Goal: Feedback & Contribution: Contribute content

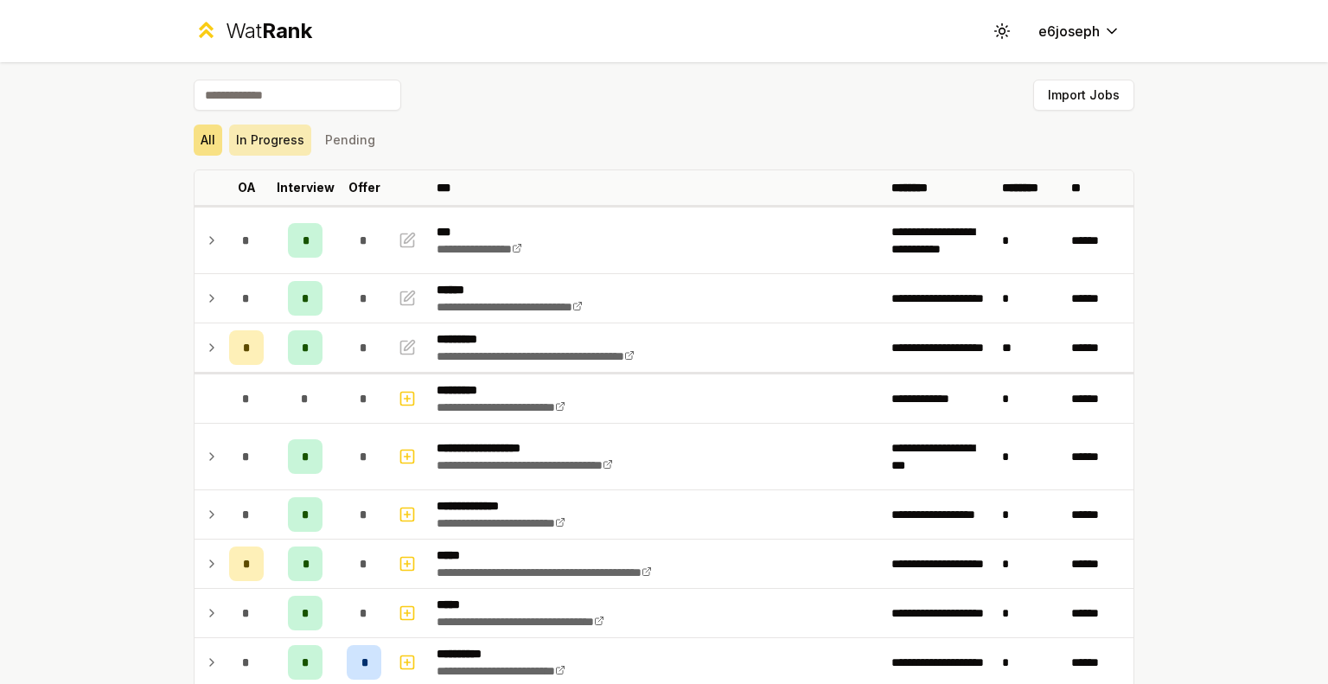
click at [271, 130] on button "In Progress" at bounding box center [270, 140] width 82 height 31
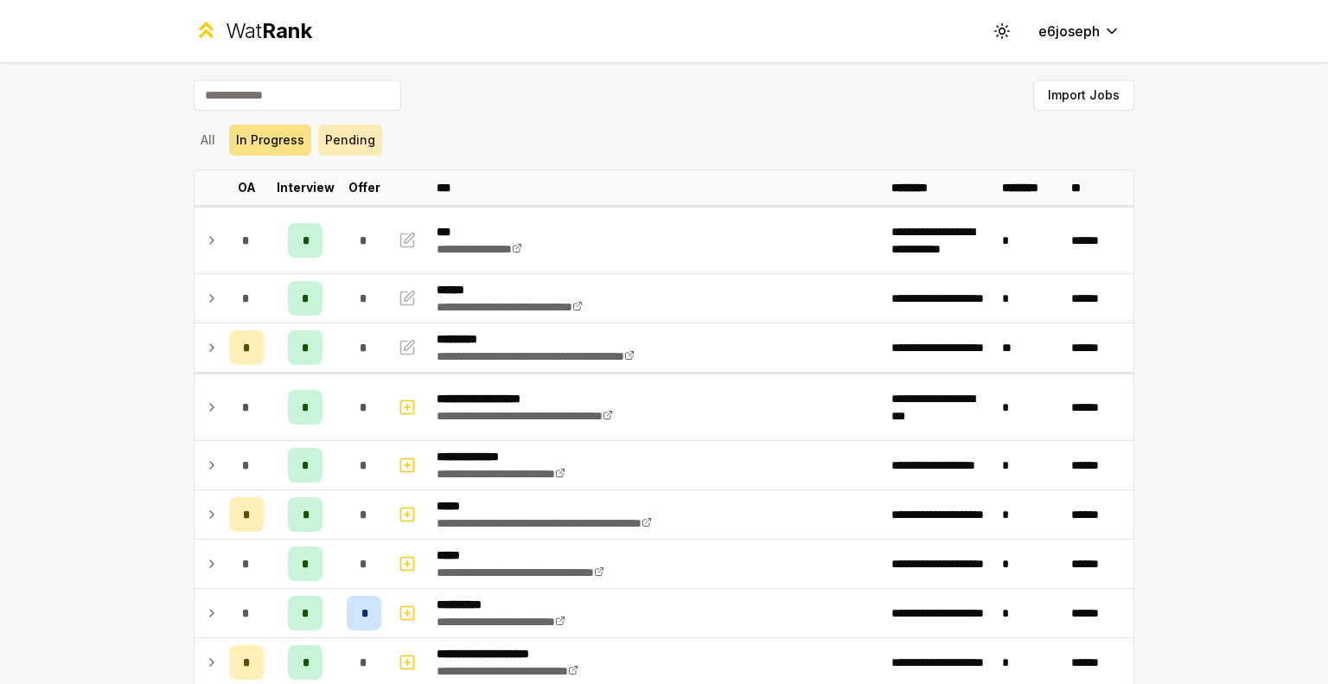
click at [352, 134] on button "Pending" at bounding box center [350, 140] width 64 height 31
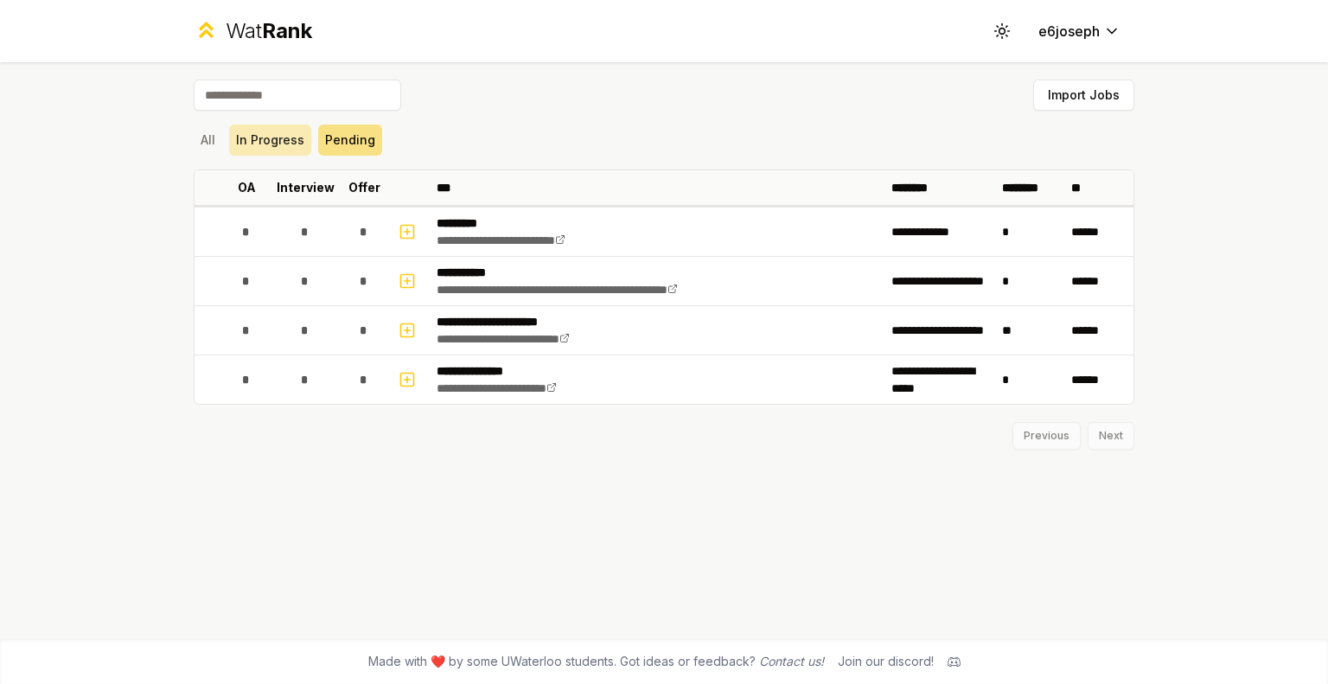
click at [278, 136] on button "In Progress" at bounding box center [270, 140] width 82 height 31
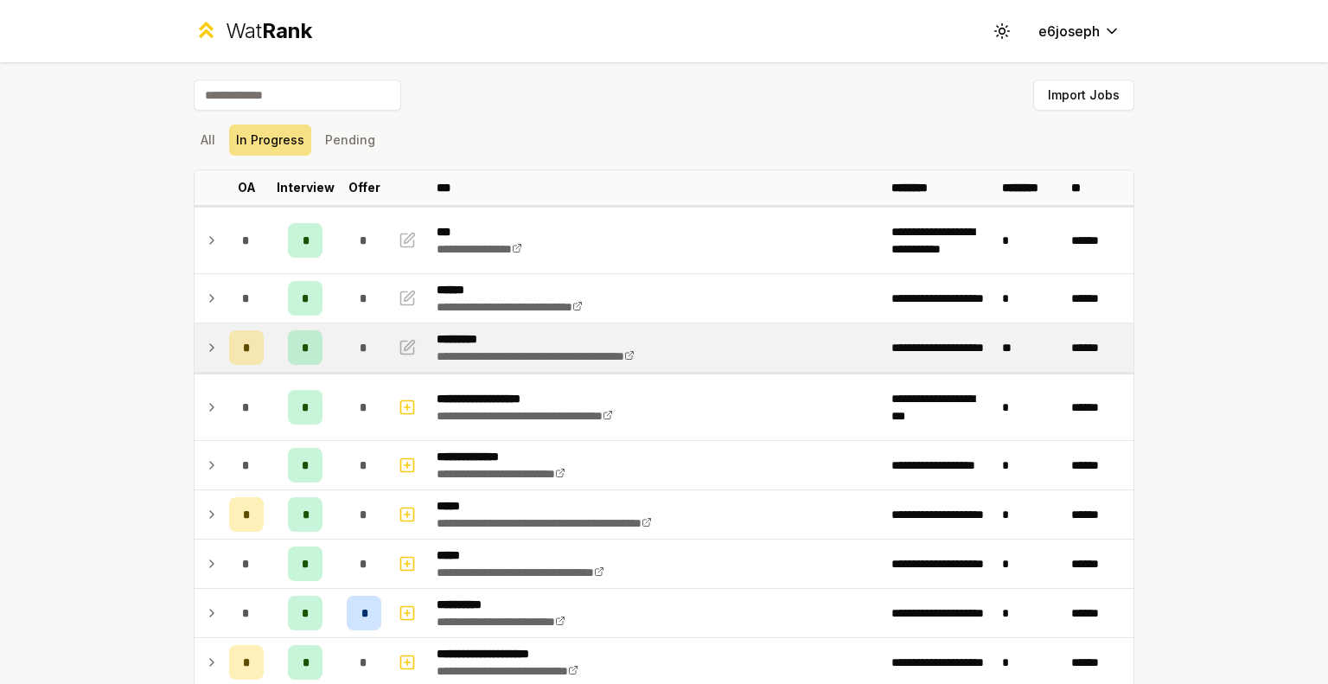
click at [320, 355] on td "*" at bounding box center [305, 347] width 69 height 48
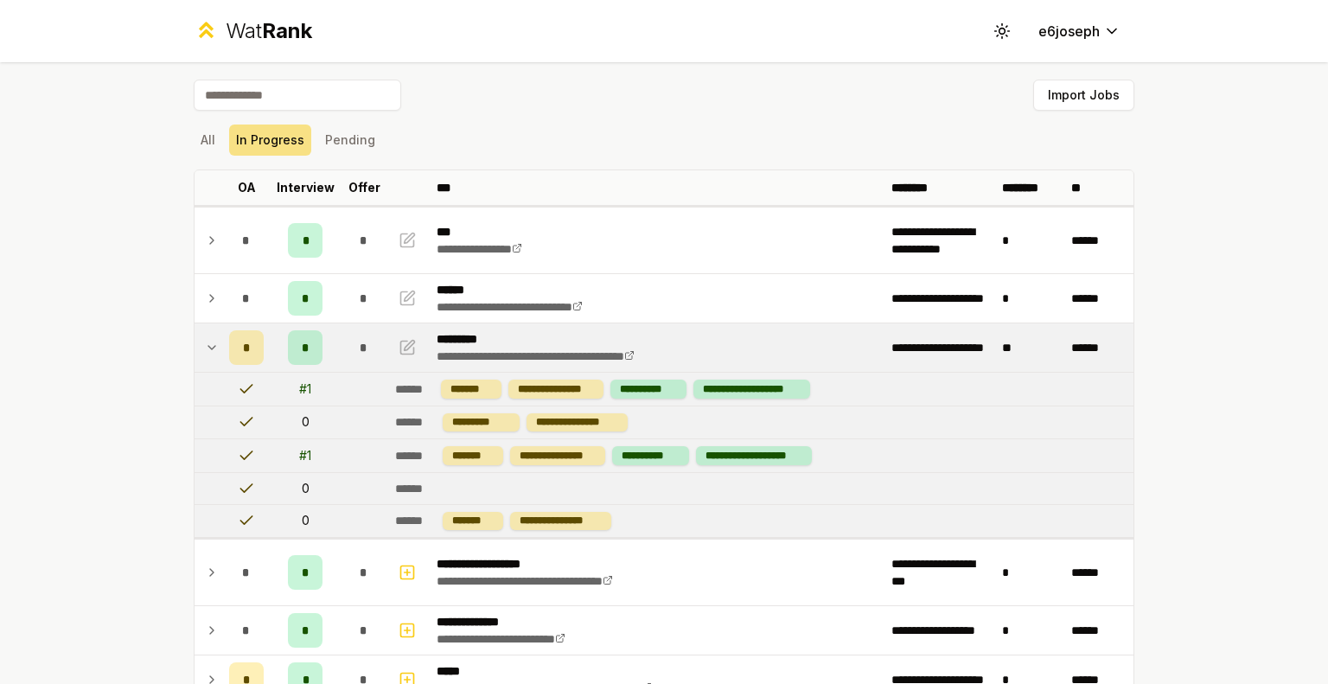
click at [350, 392] on td at bounding box center [364, 389] width 48 height 33
click at [405, 346] on icon "button" at bounding box center [410, 345] width 10 height 10
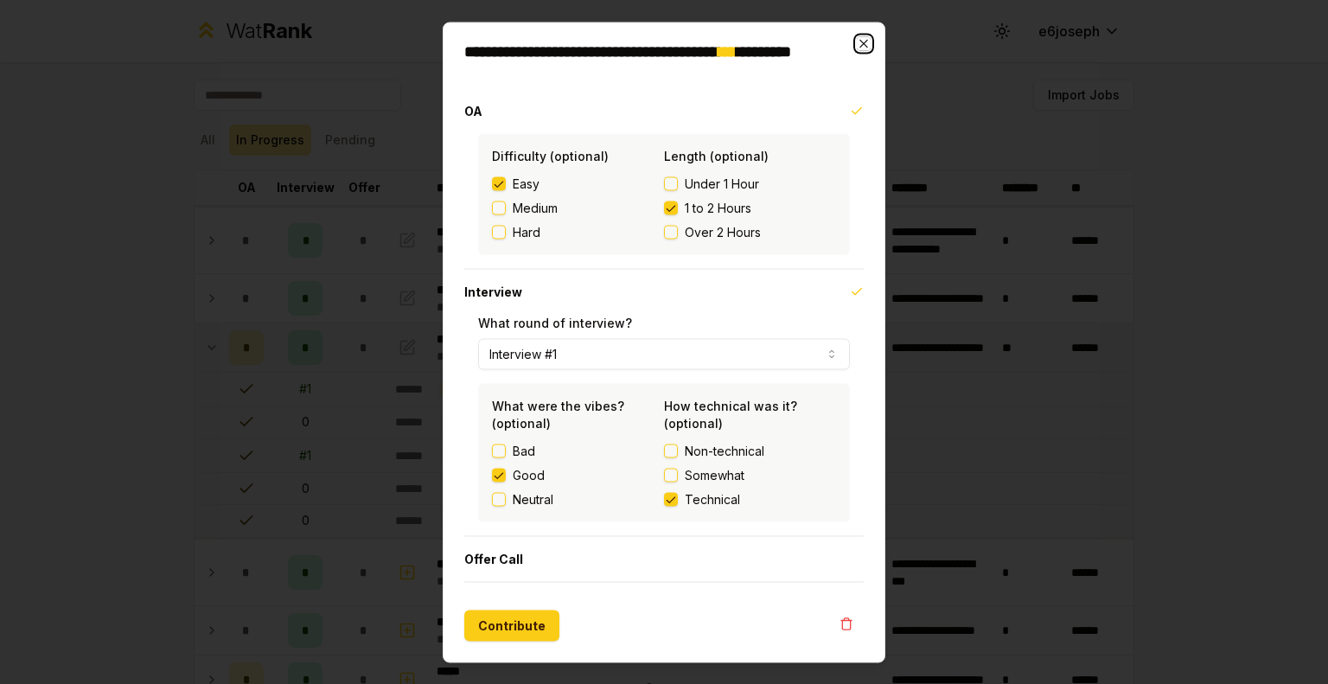
click at [863, 45] on icon "button" at bounding box center [864, 43] width 14 height 14
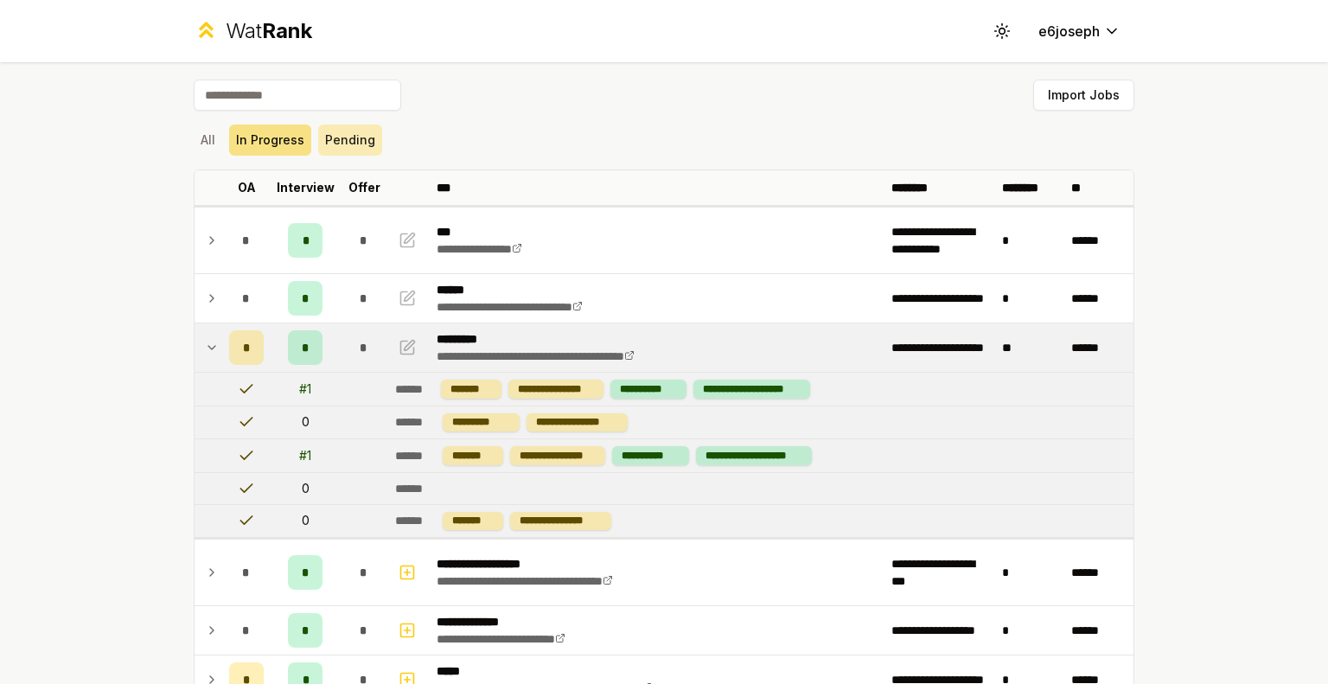
click at [324, 142] on button "Pending" at bounding box center [350, 140] width 64 height 31
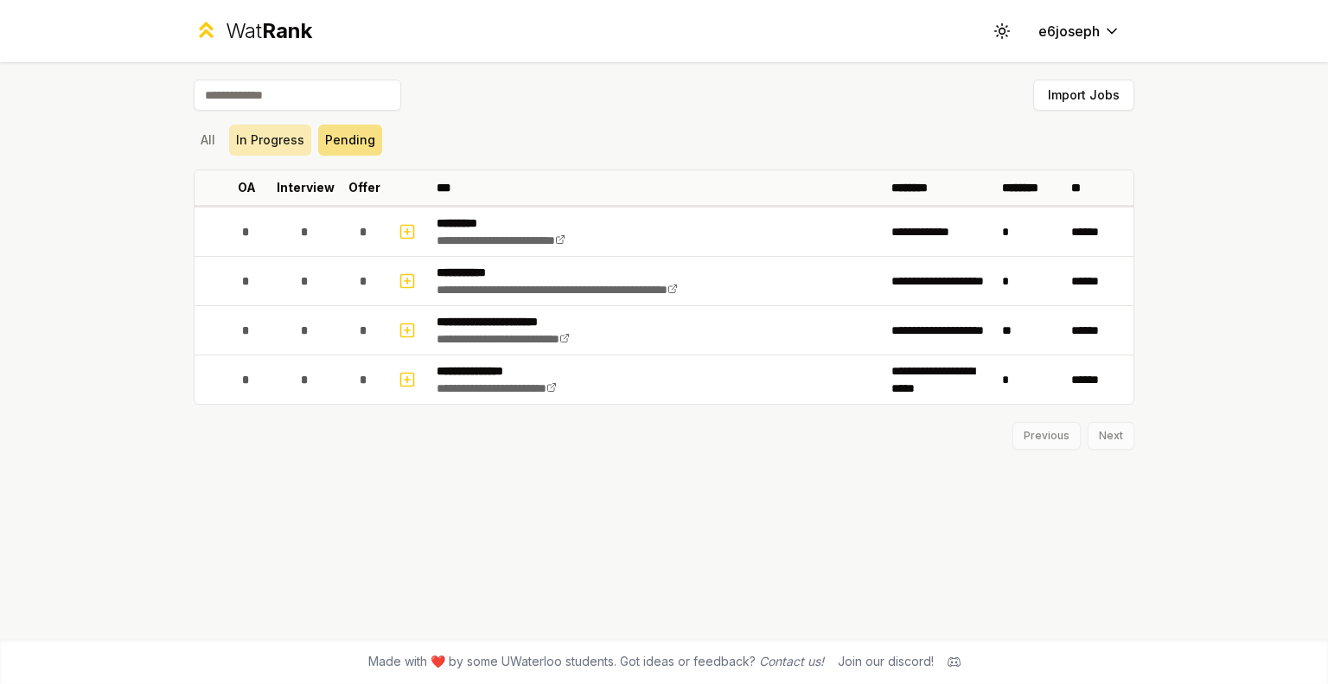
click at [277, 145] on button "In Progress" at bounding box center [270, 140] width 82 height 31
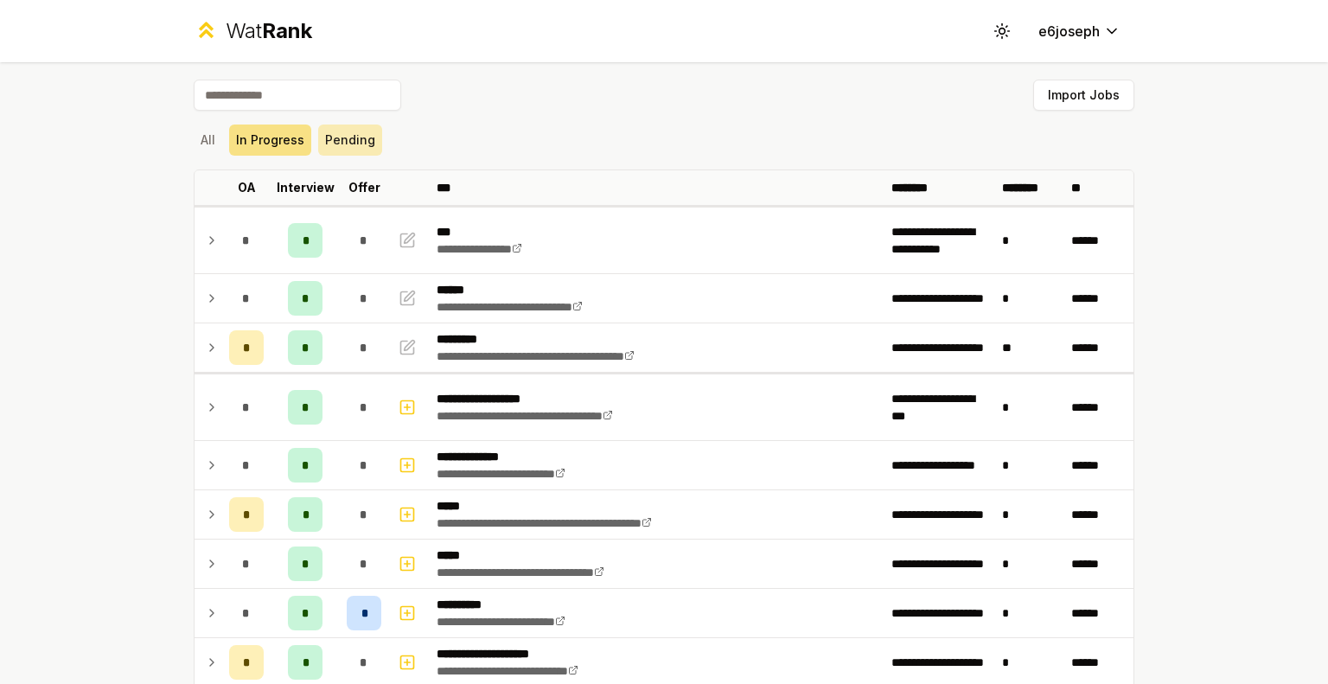
click at [337, 153] on button "Pending" at bounding box center [350, 140] width 64 height 31
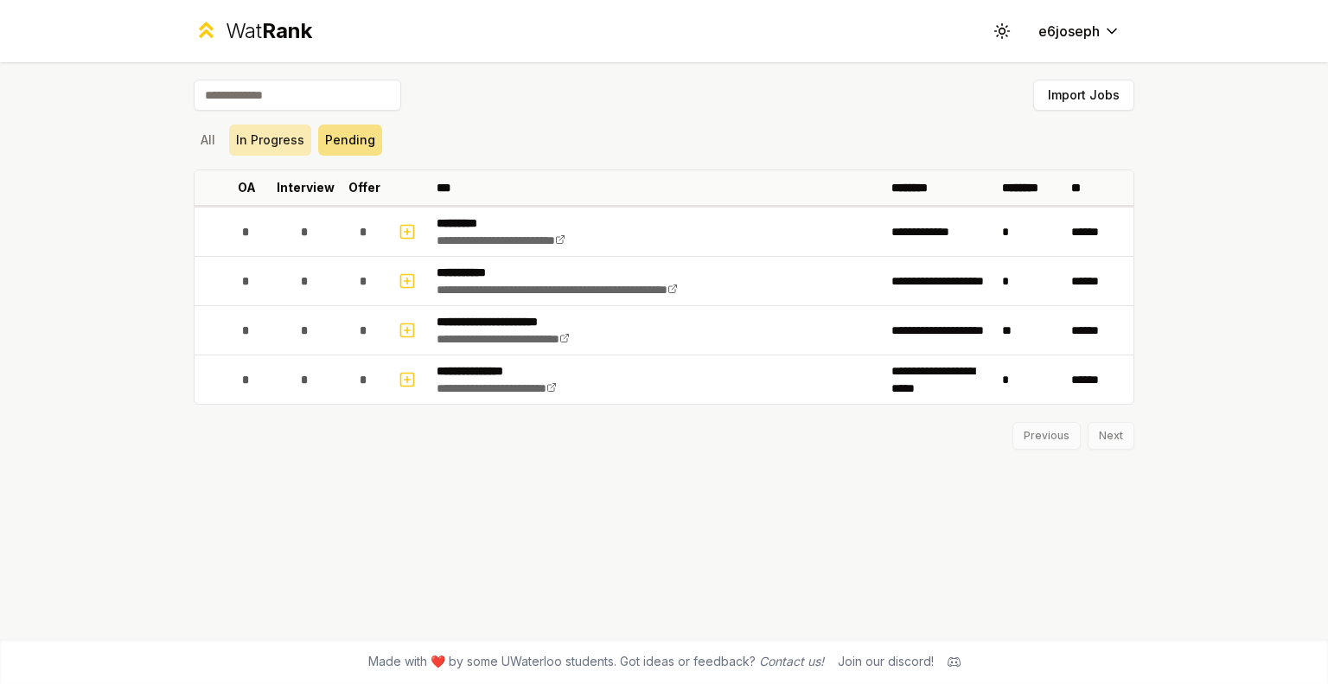
click at [263, 128] on button "In Progress" at bounding box center [270, 140] width 82 height 31
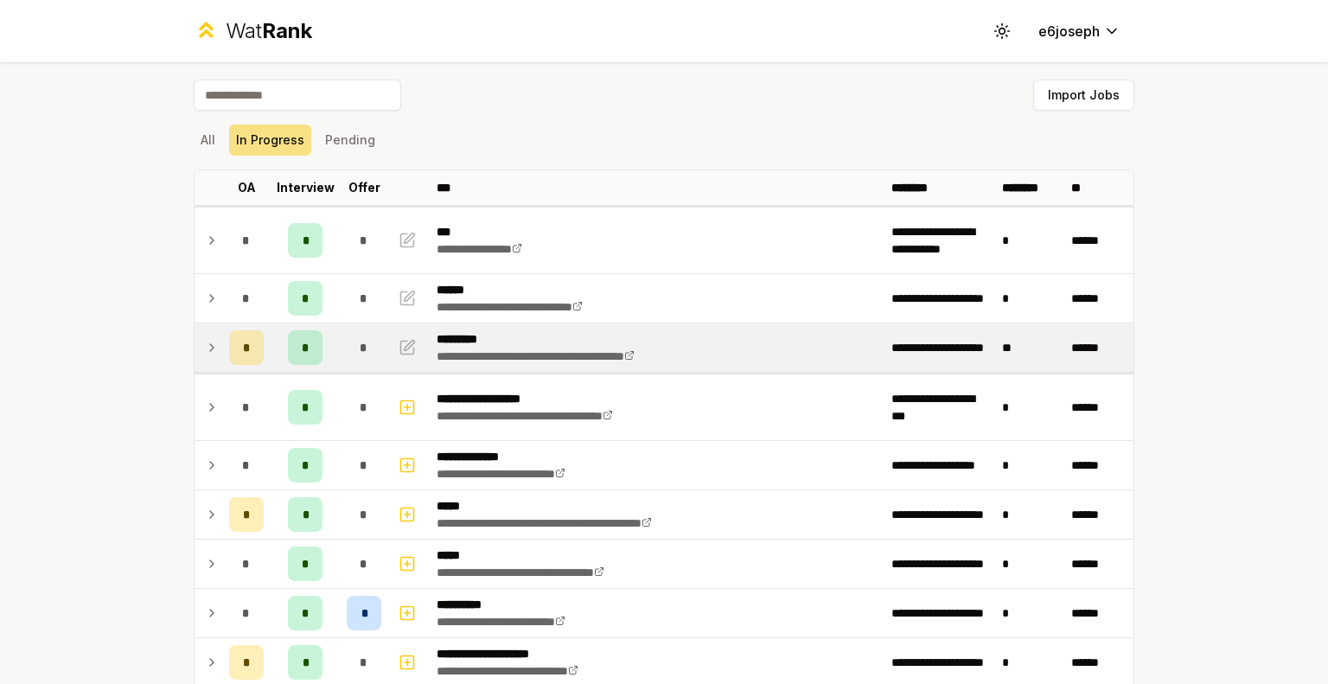
click at [759, 360] on td "**********" at bounding box center [657, 347] width 455 height 48
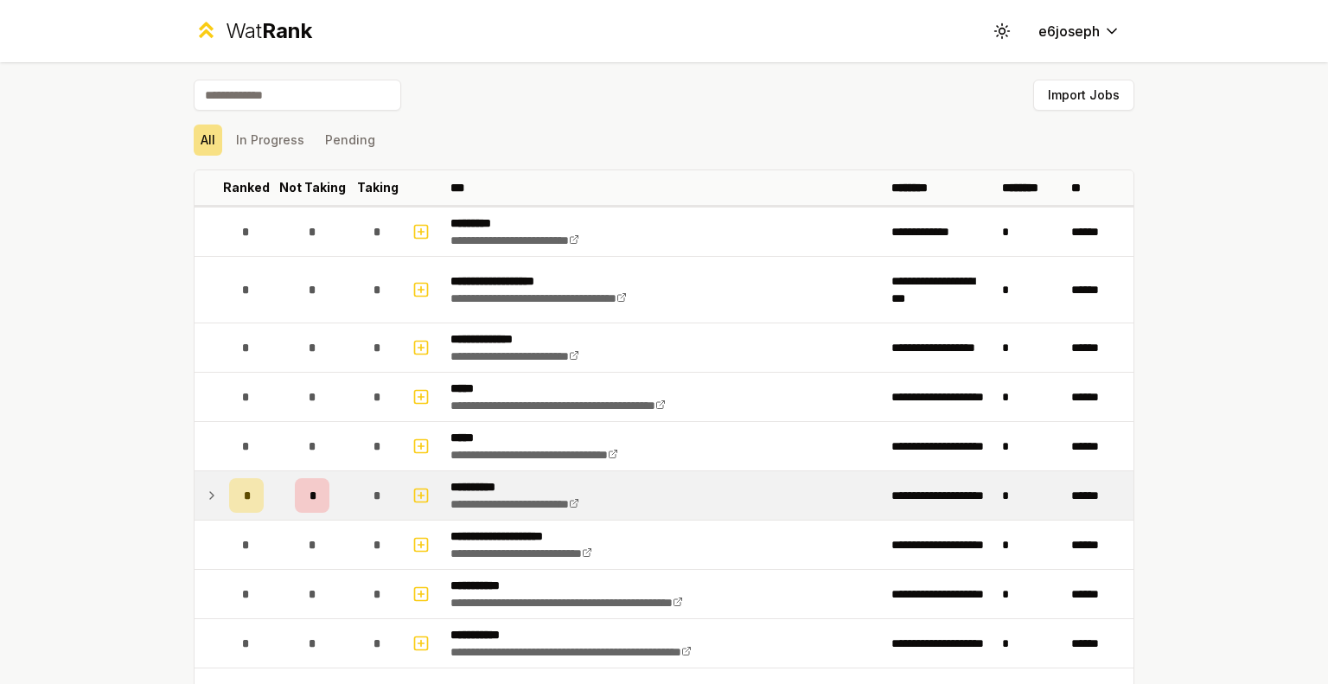
click at [254, 490] on div "*" at bounding box center [246, 495] width 35 height 35
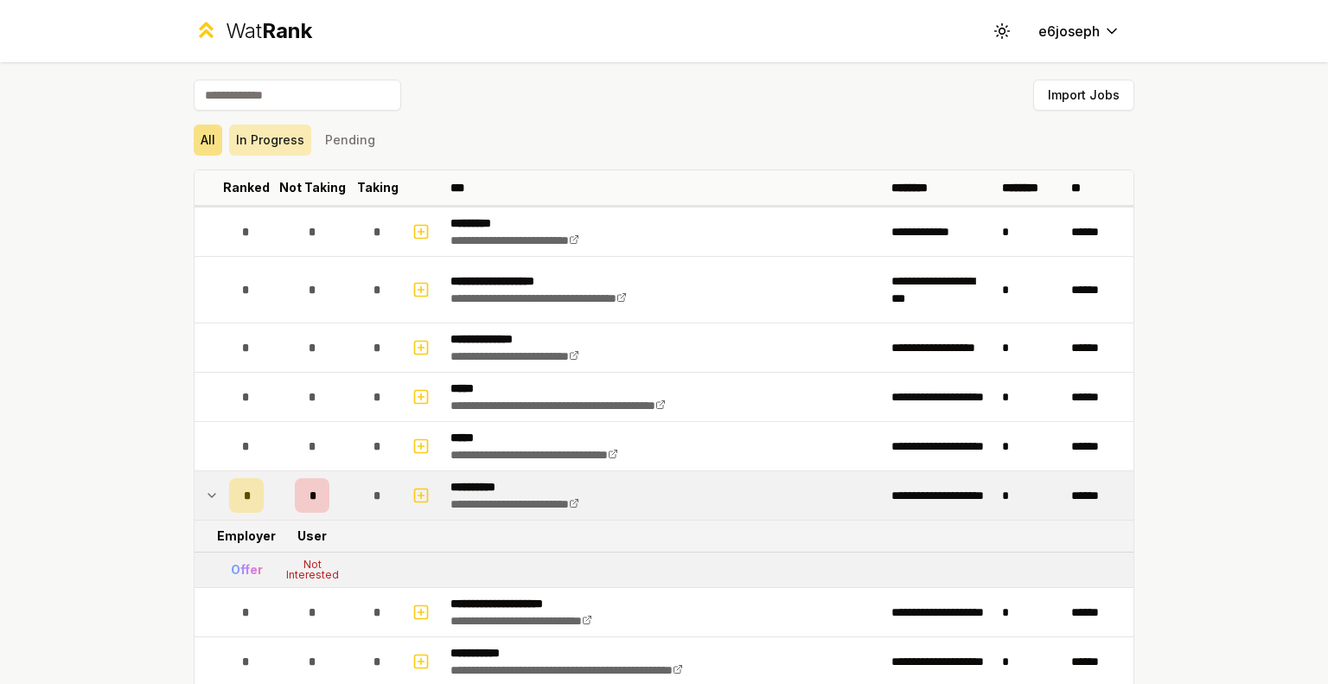
click at [265, 137] on button "In Progress" at bounding box center [270, 140] width 82 height 31
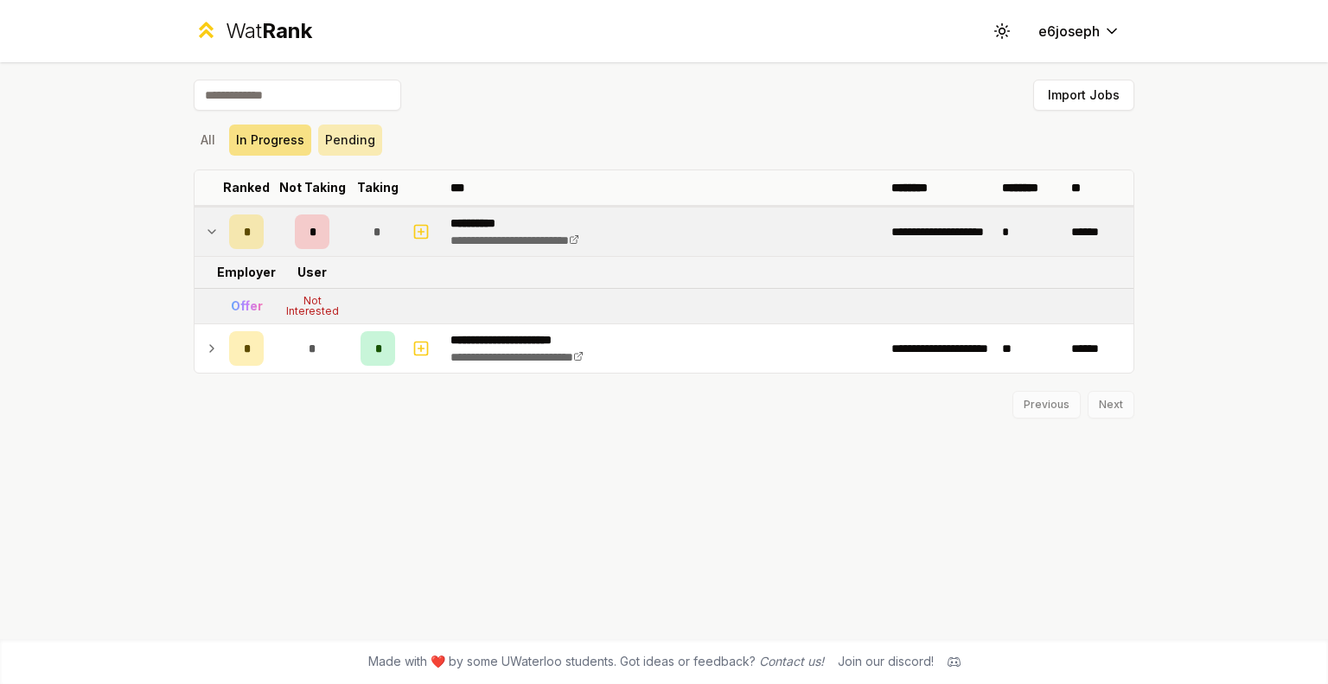
click at [330, 139] on button "Pending" at bounding box center [350, 140] width 64 height 31
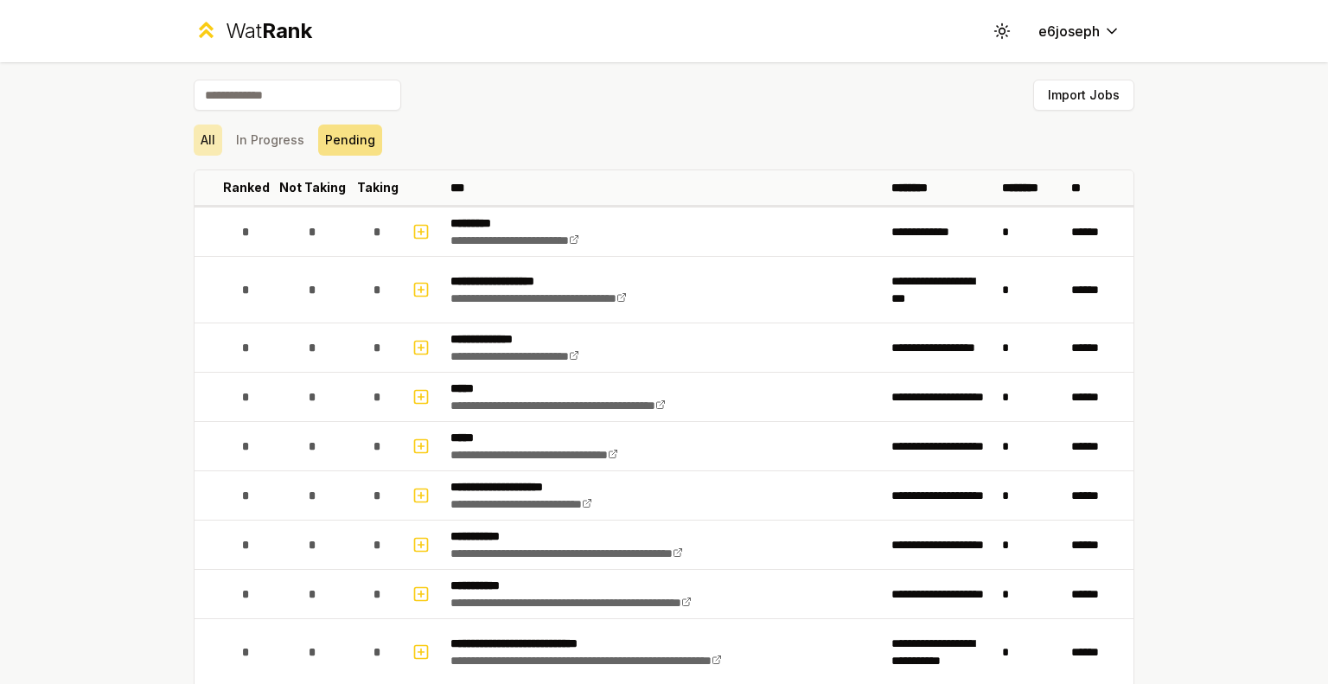
click at [198, 141] on button "All" at bounding box center [208, 140] width 29 height 31
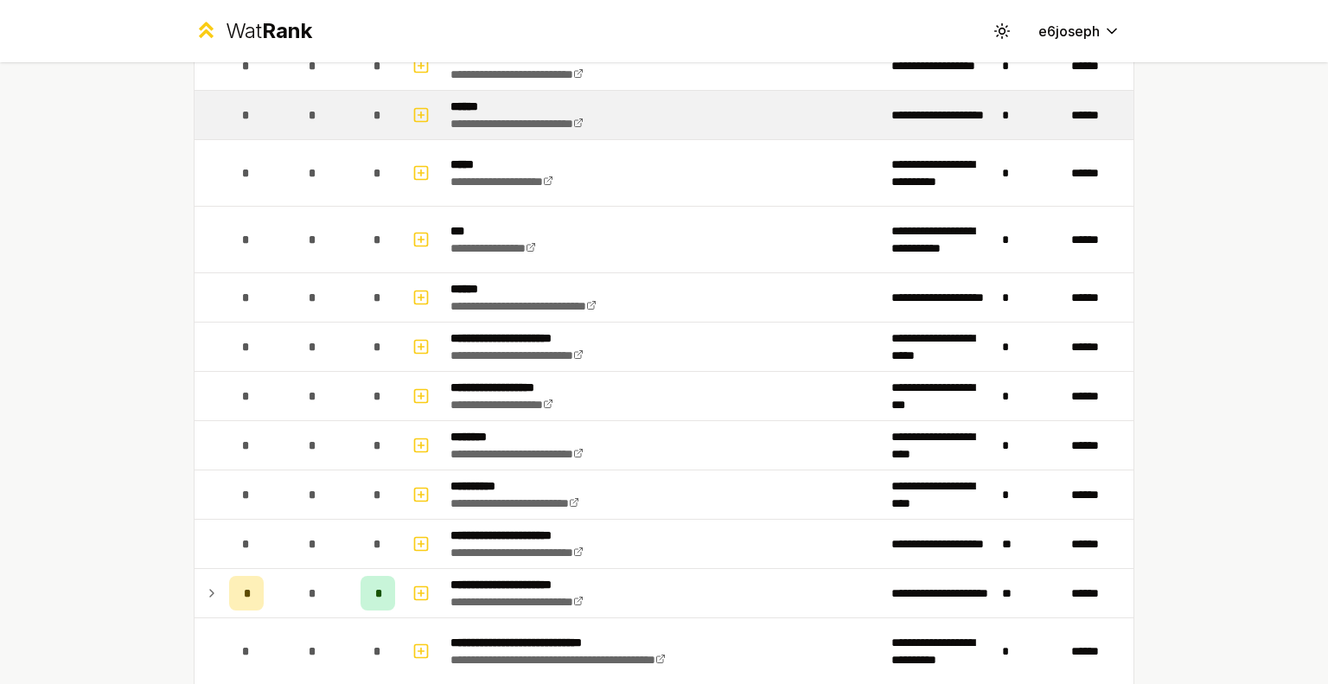
scroll to position [1091, 0]
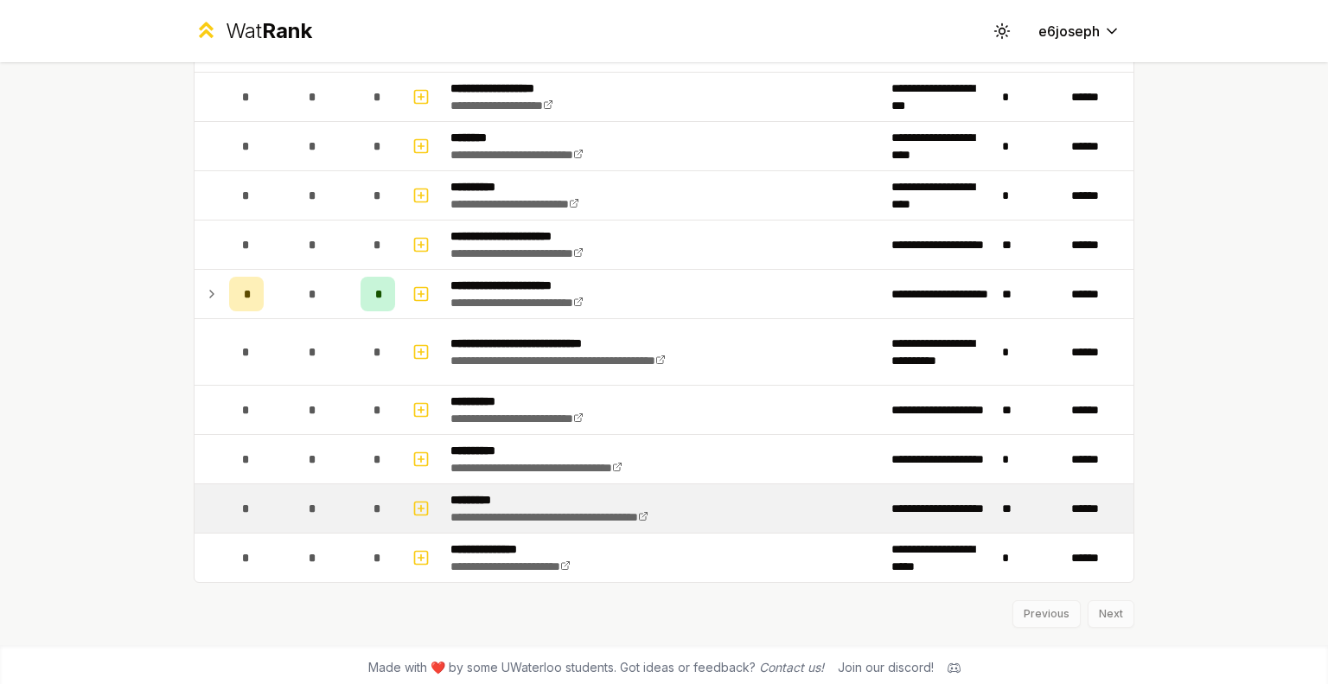
click at [341, 511] on td "*" at bounding box center [312, 508] width 83 height 48
click at [421, 505] on icon "button" at bounding box center [421, 508] width 0 height 6
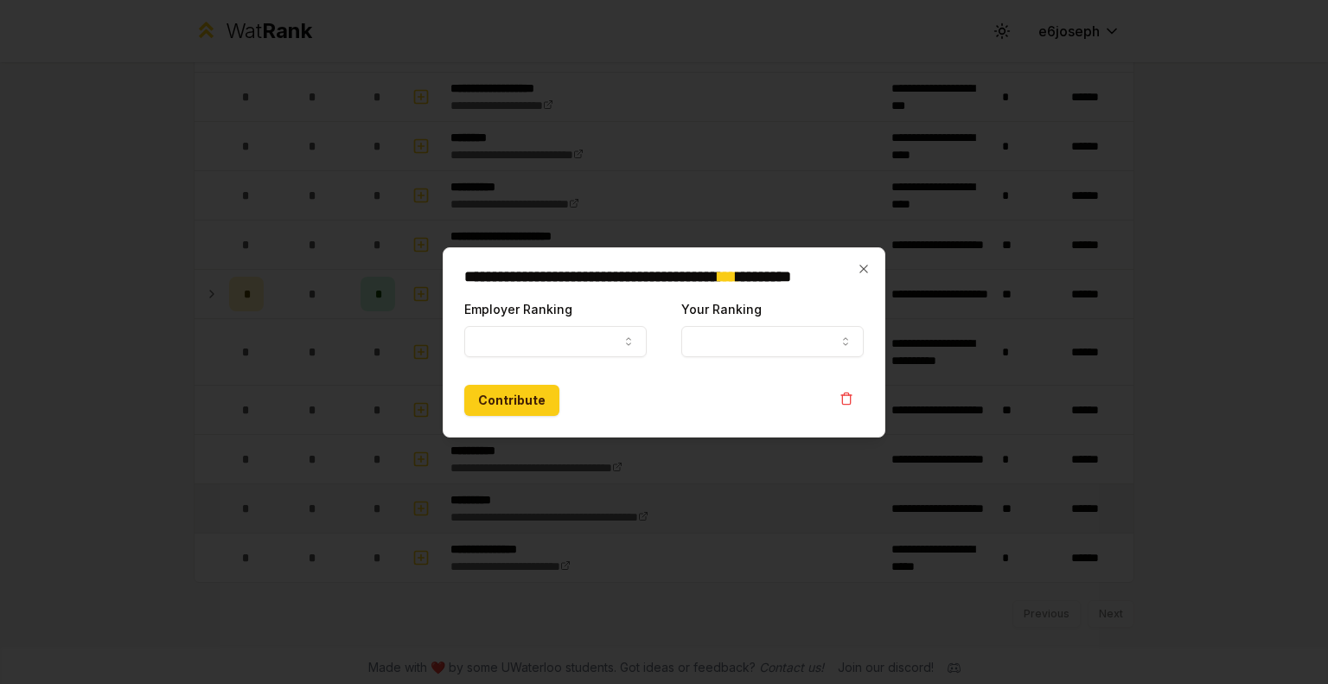
select select
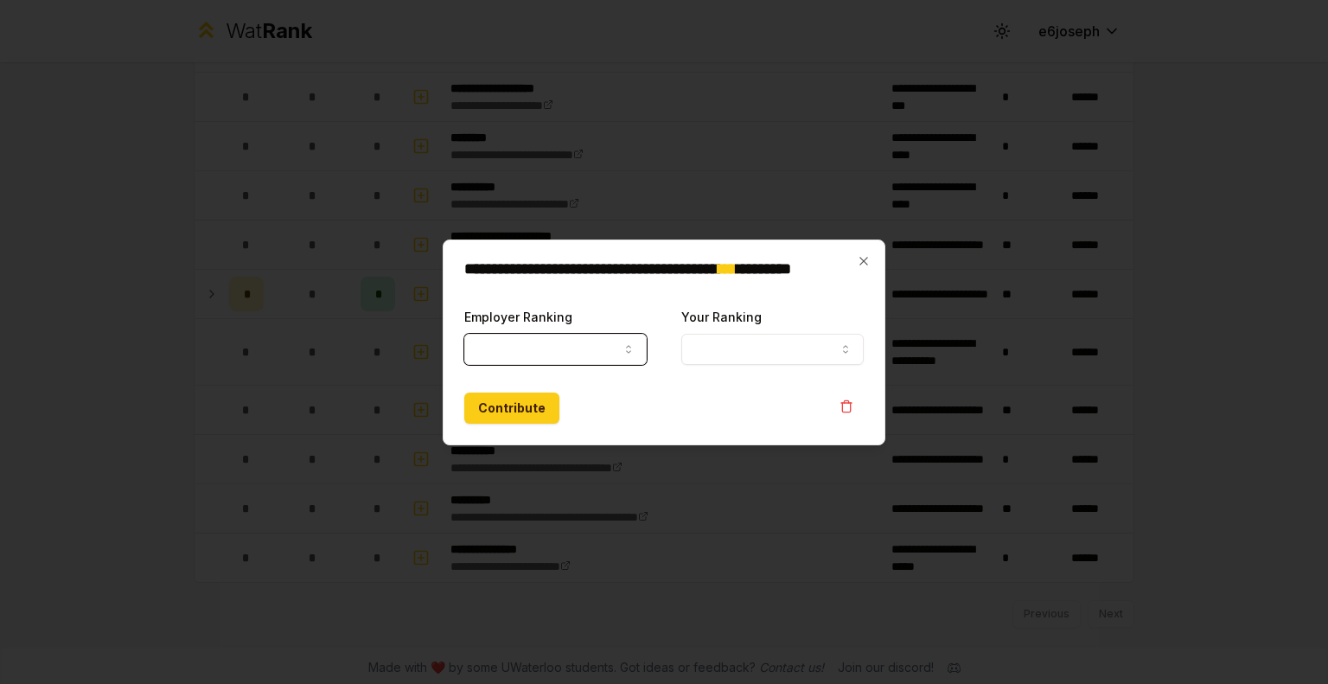
click at [625, 351] on icon "button" at bounding box center [629, 349] width 14 height 14
select select "******"
click at [749, 348] on button "Your Ranking" at bounding box center [772, 349] width 182 height 31
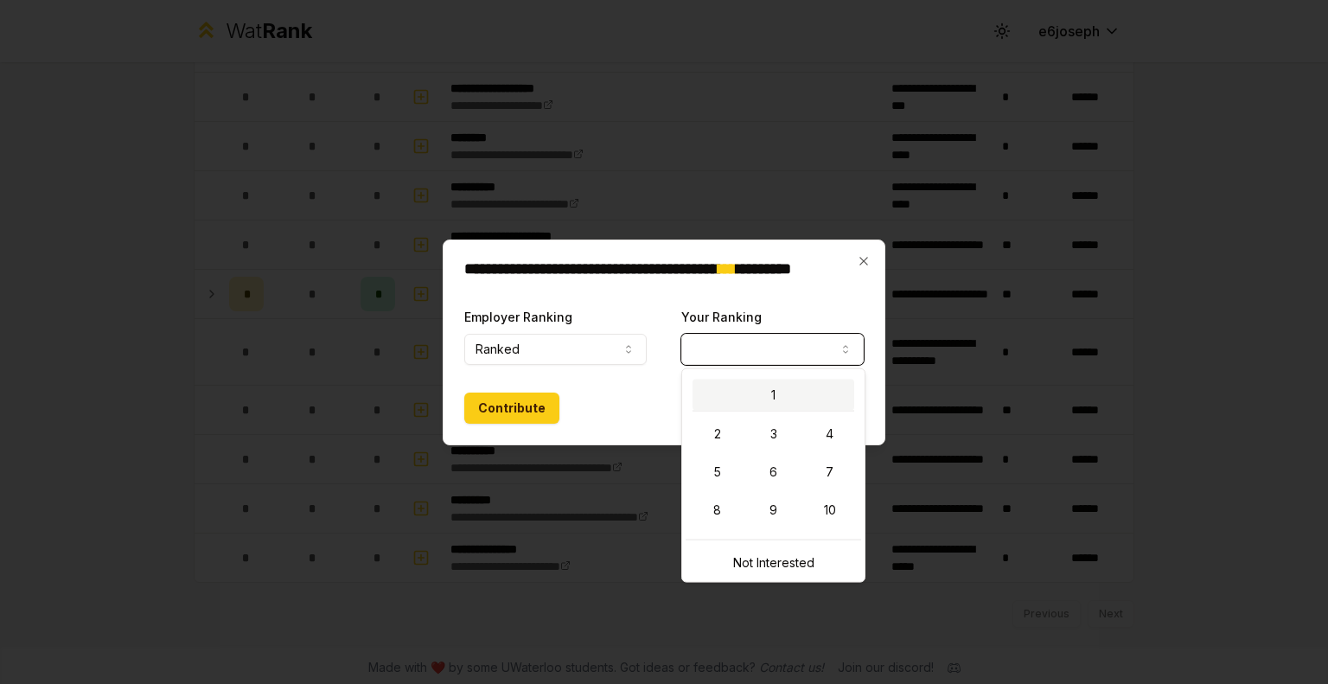
select select "*"
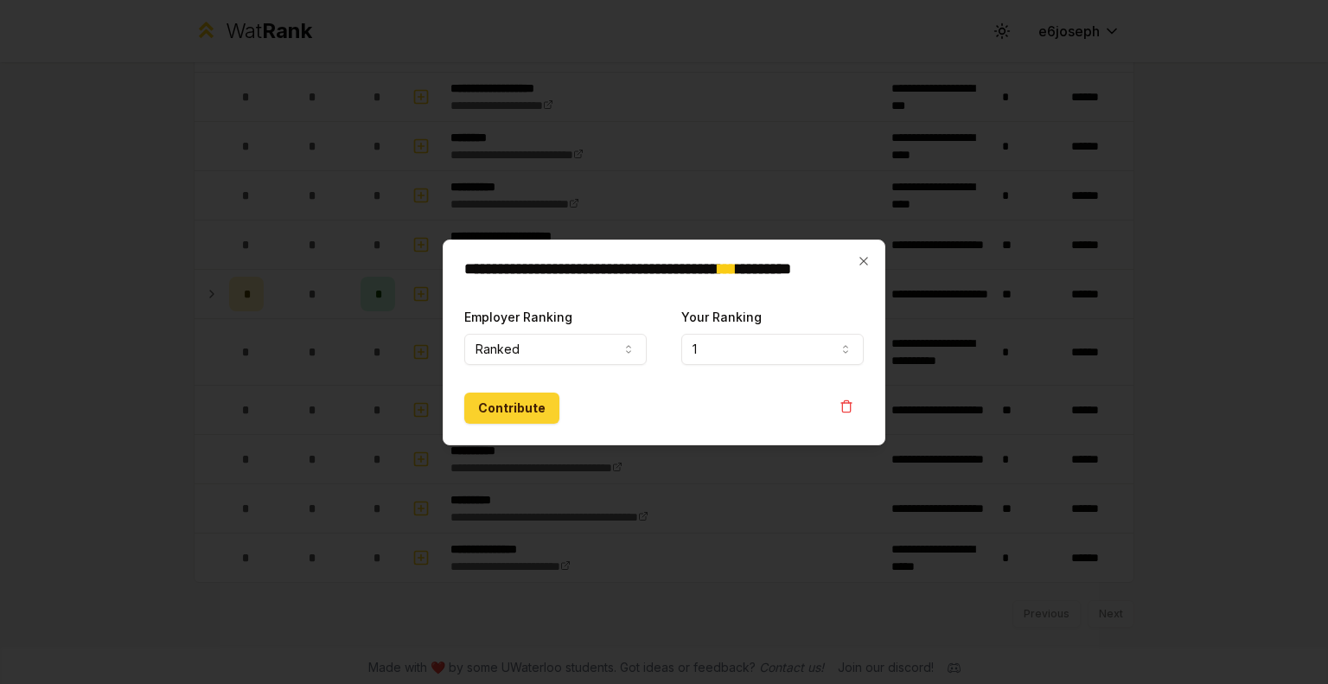
click at [521, 407] on button "Contribute" at bounding box center [511, 408] width 95 height 31
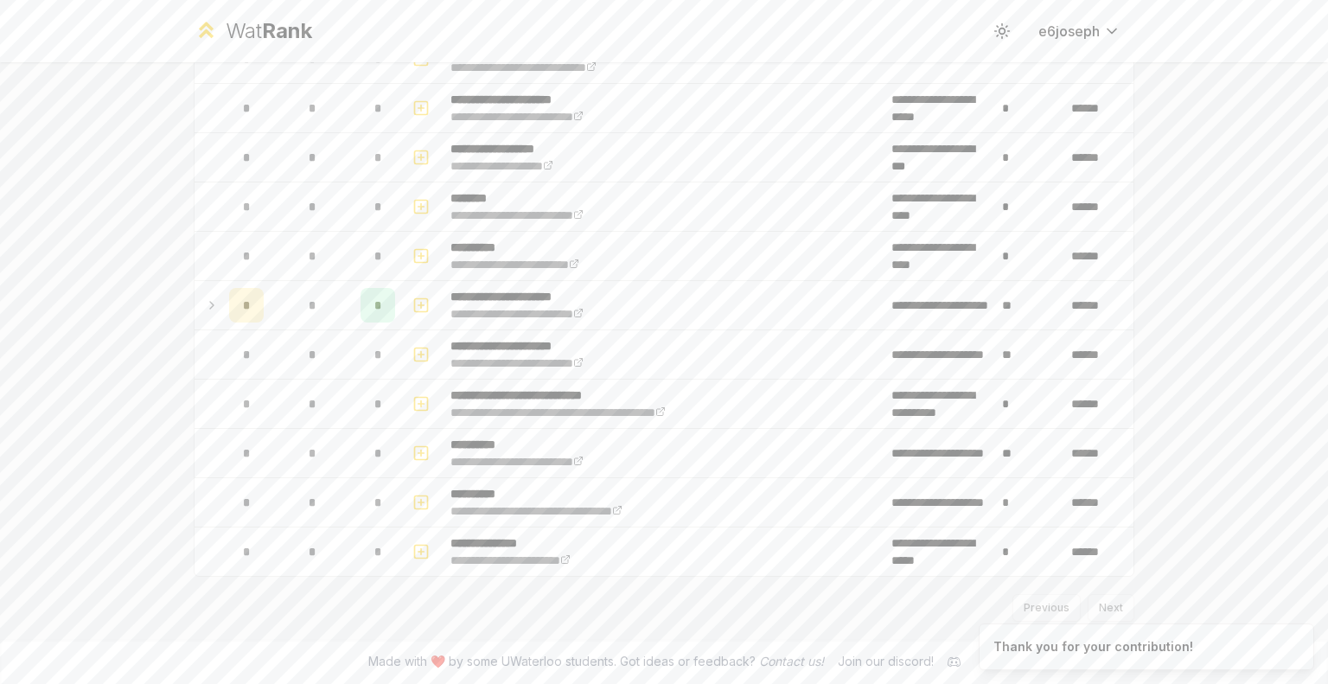
scroll to position [0, 0]
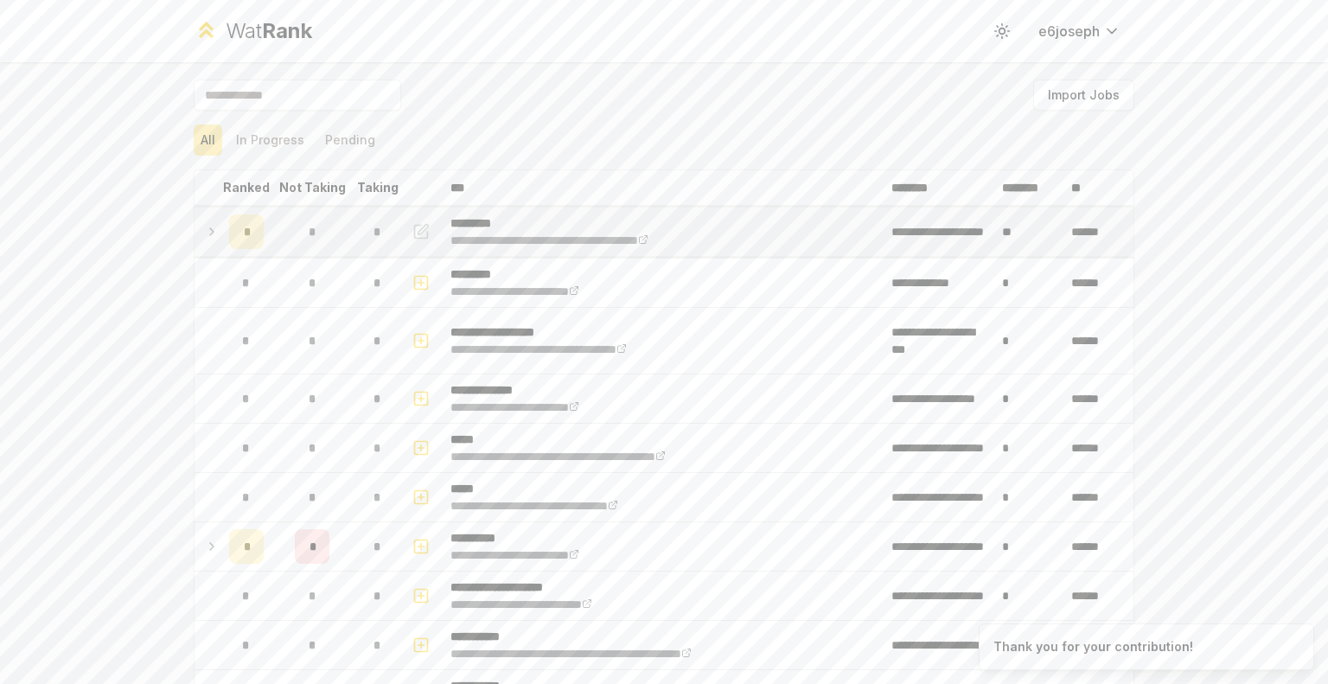
click at [278, 229] on td "*" at bounding box center [312, 232] width 83 height 48
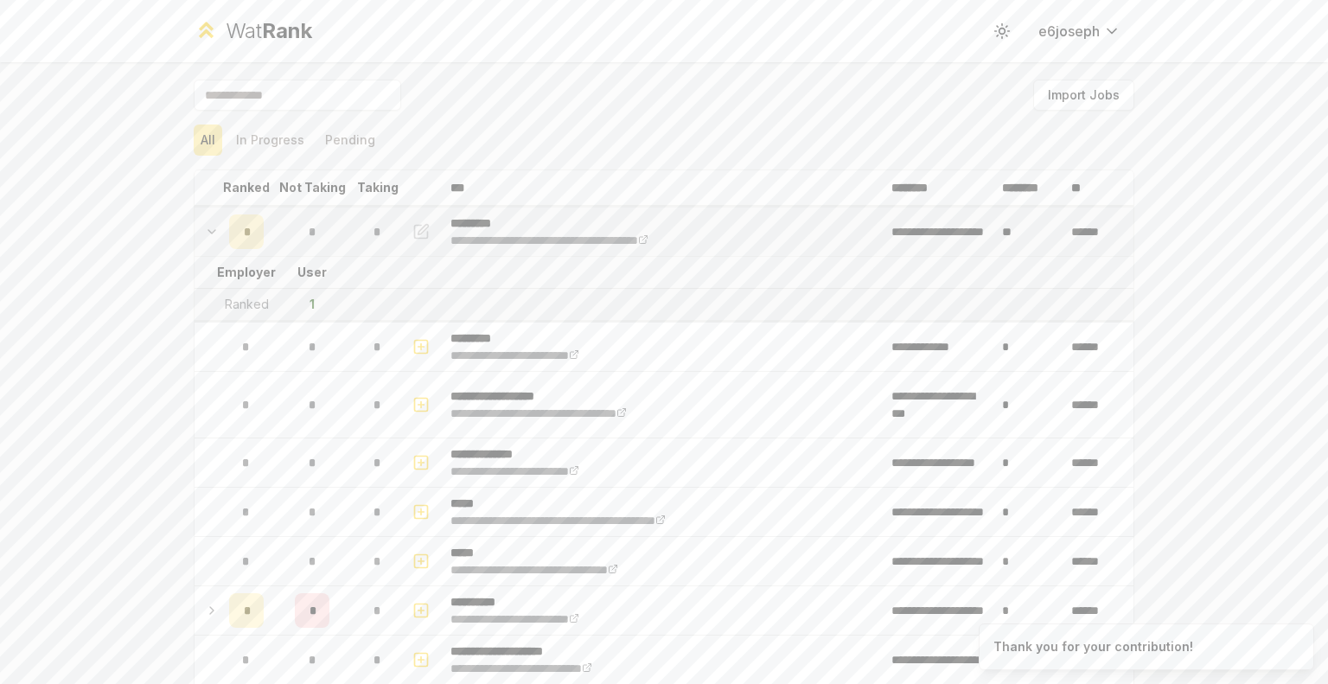
click at [229, 240] on div "*" at bounding box center [246, 231] width 35 height 35
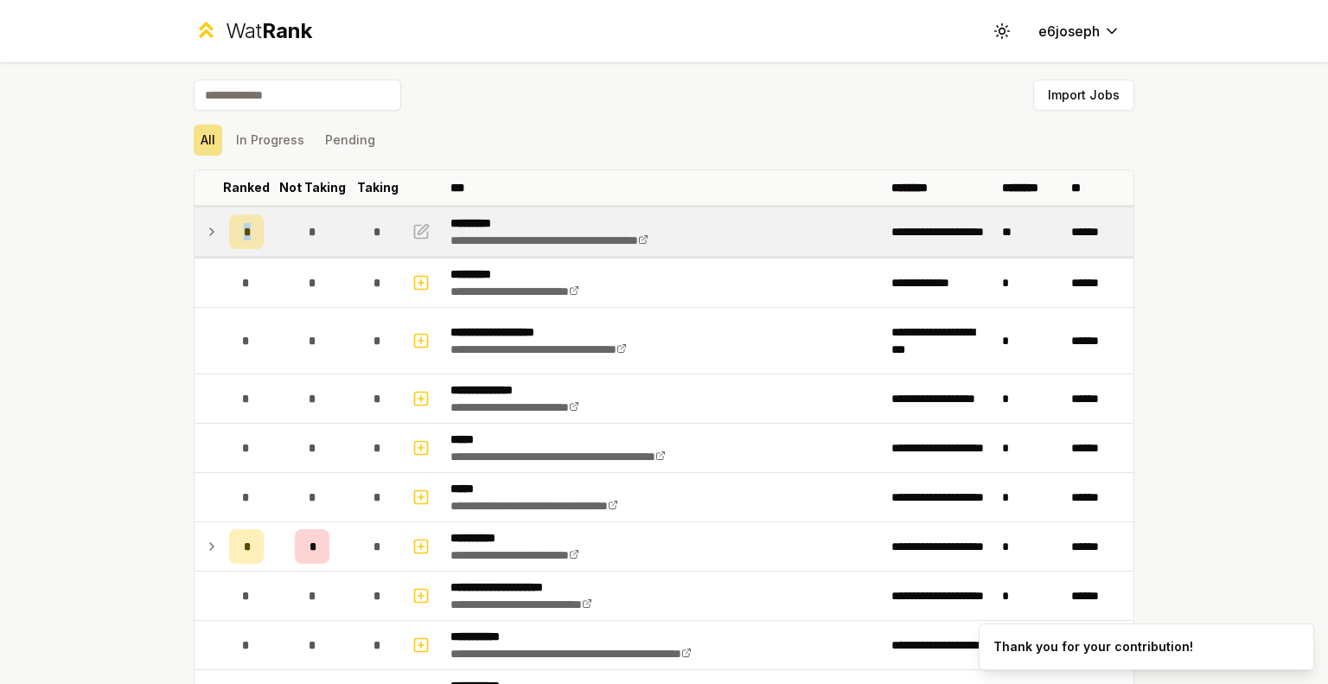
click at [229, 240] on div "*" at bounding box center [246, 231] width 35 height 35
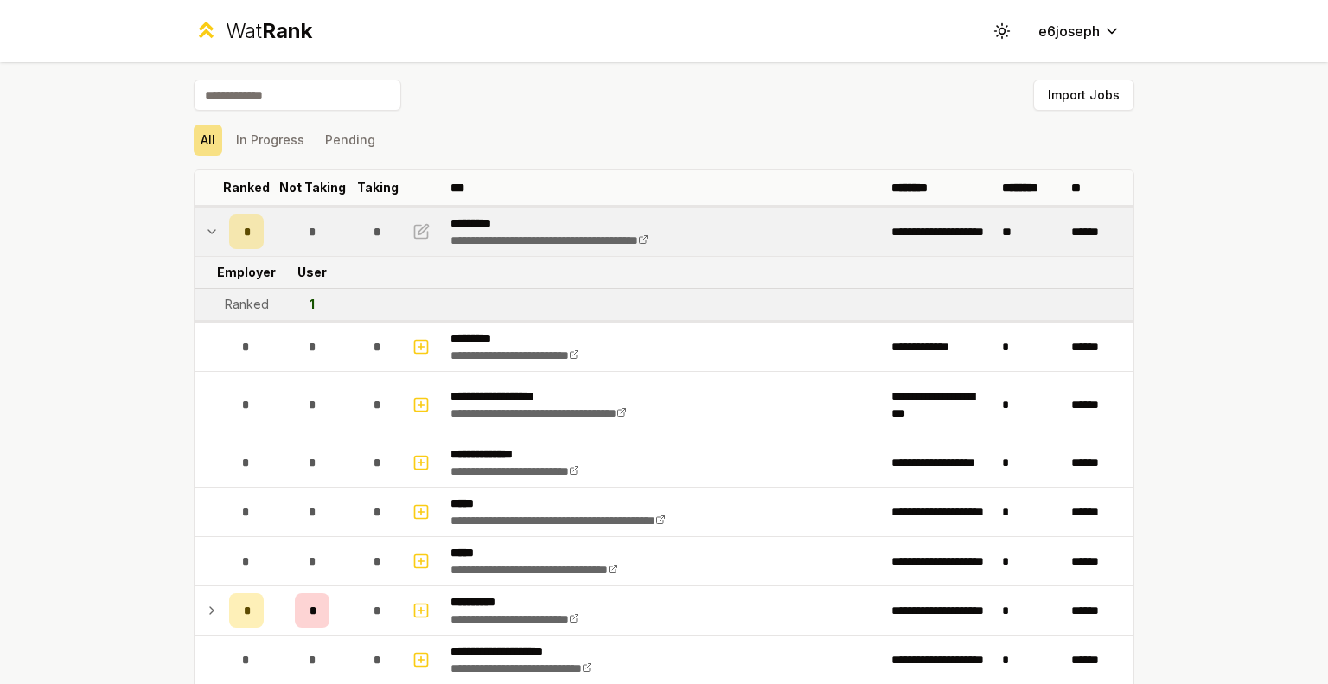
click at [304, 240] on div "*" at bounding box center [312, 231] width 35 height 35
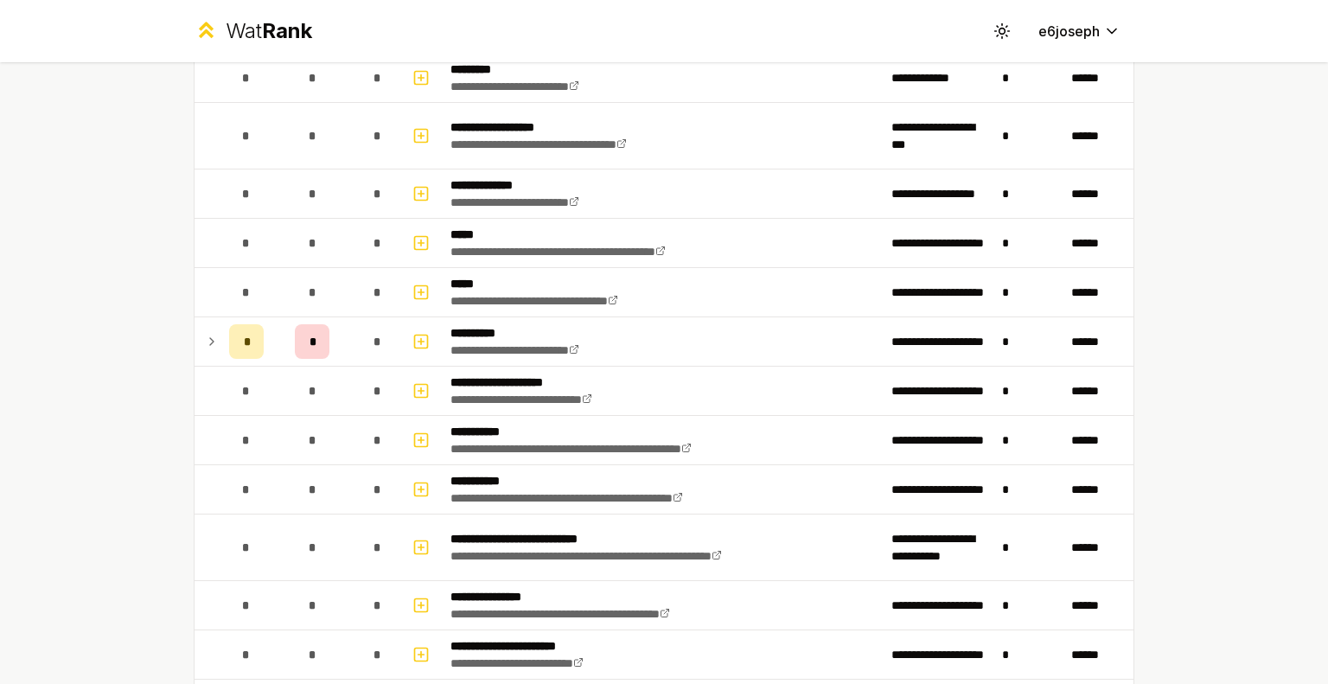
scroll to position [259, 0]
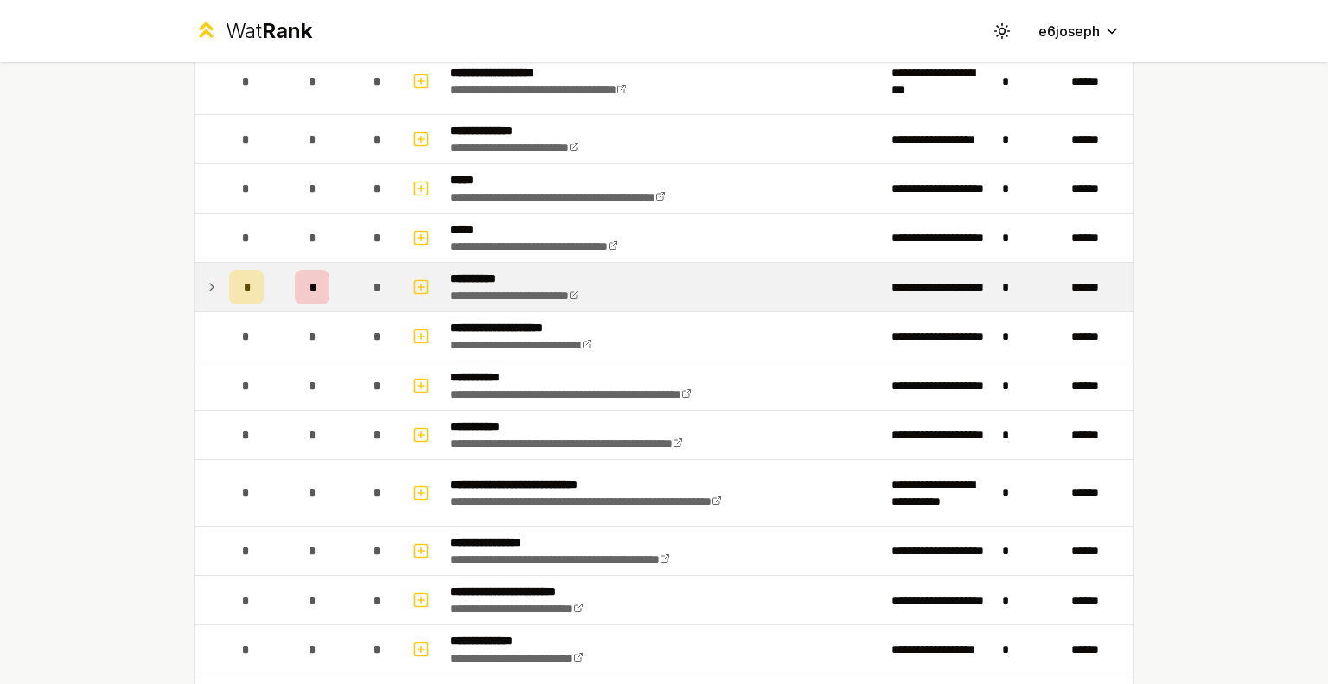
click at [344, 294] on td "*" at bounding box center [312, 287] width 83 height 48
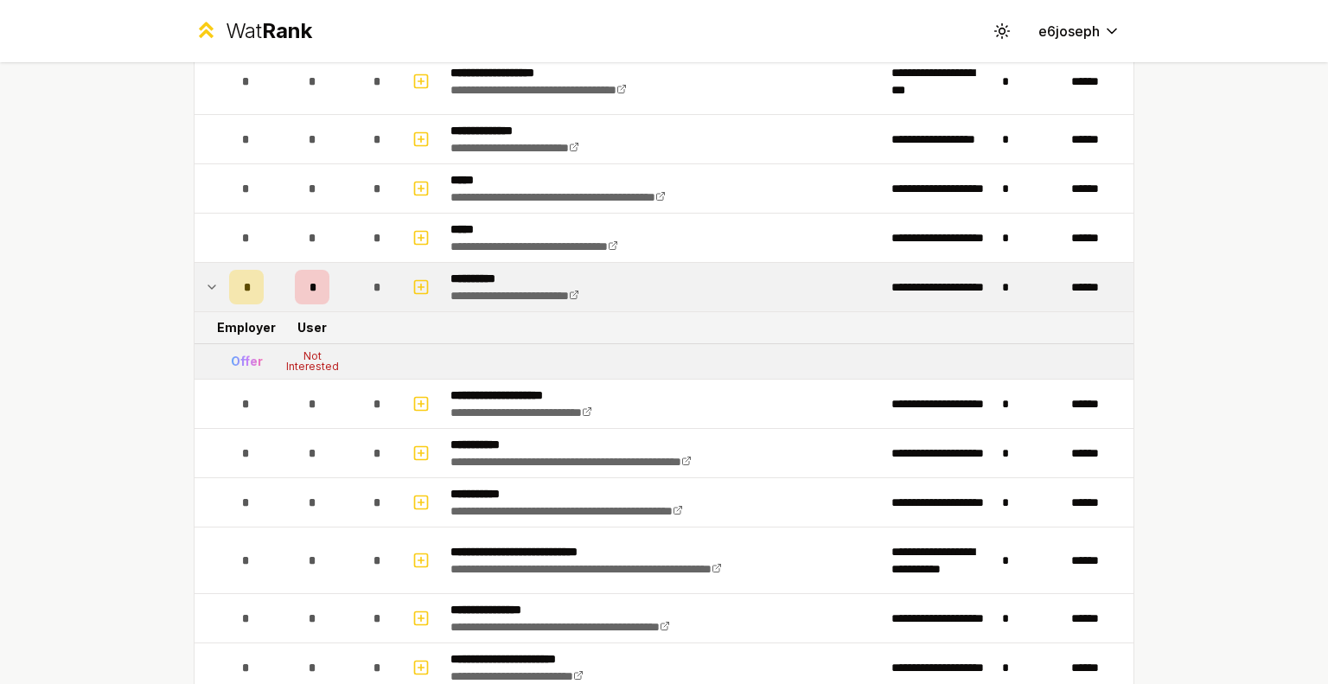
click at [366, 280] on div "*" at bounding box center [378, 287] width 35 height 35
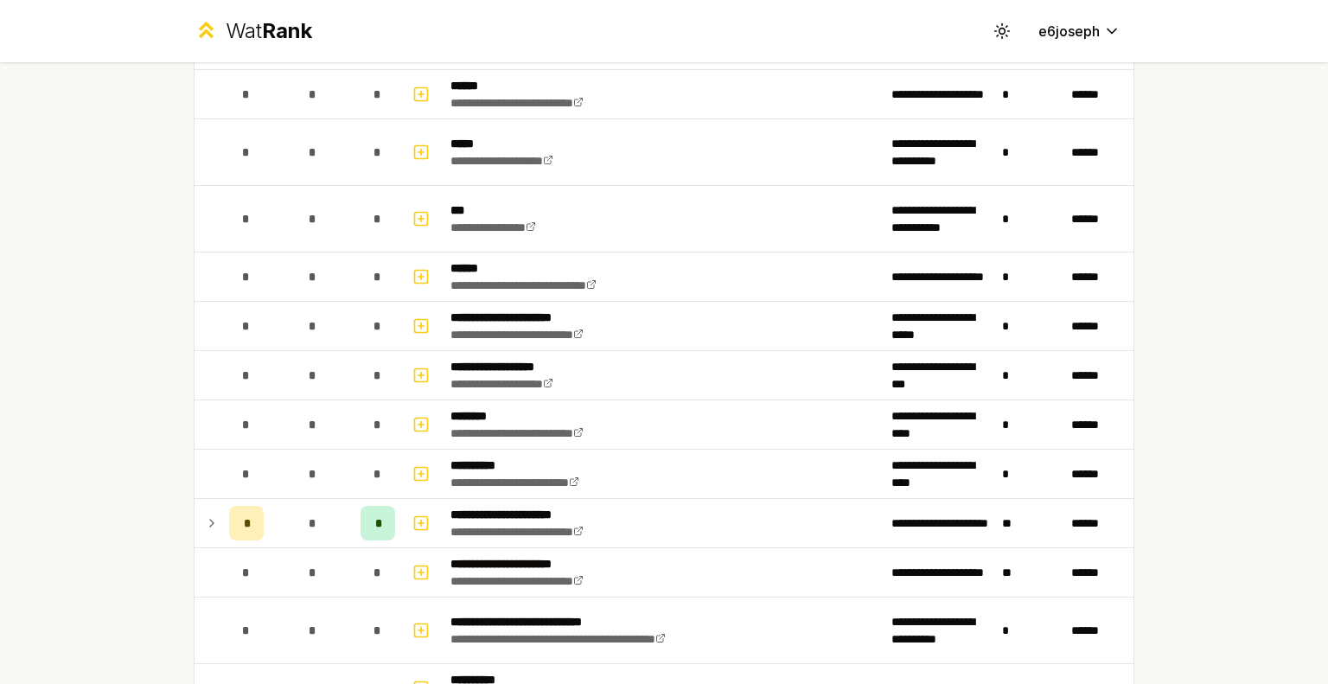
scroll to position [1038, 0]
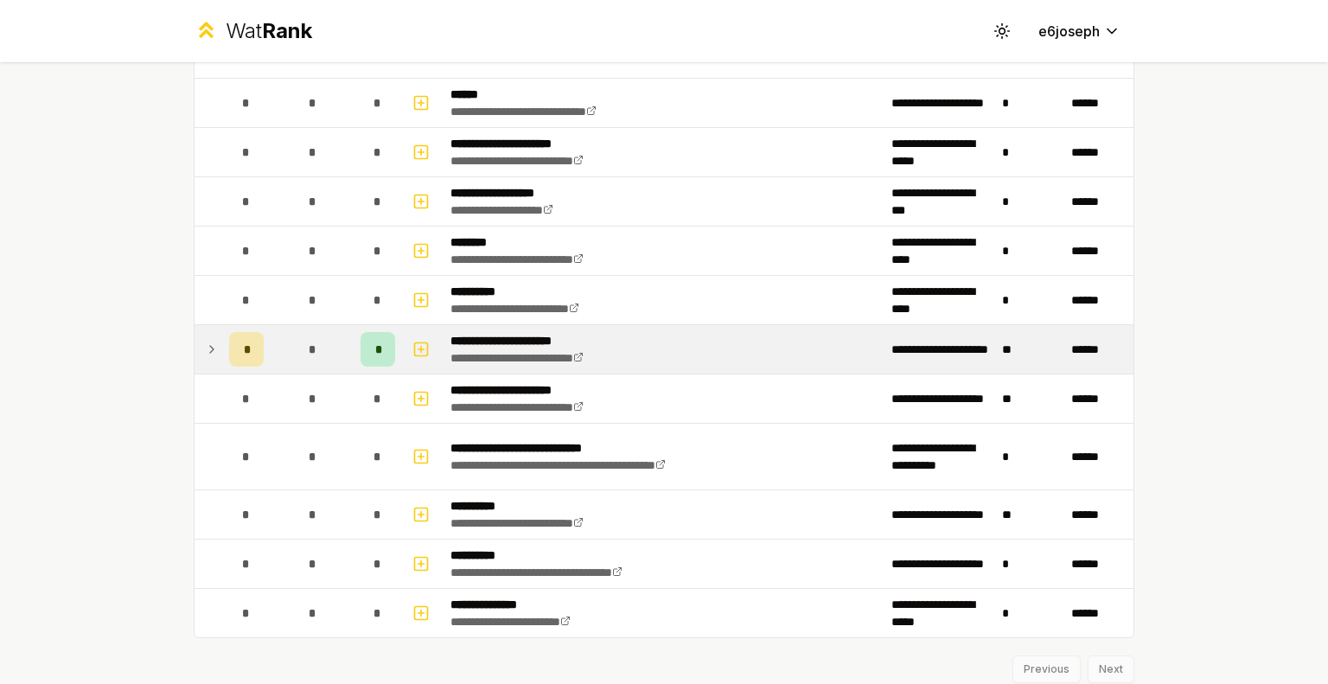
click at [310, 347] on div "*" at bounding box center [312, 349] width 35 height 35
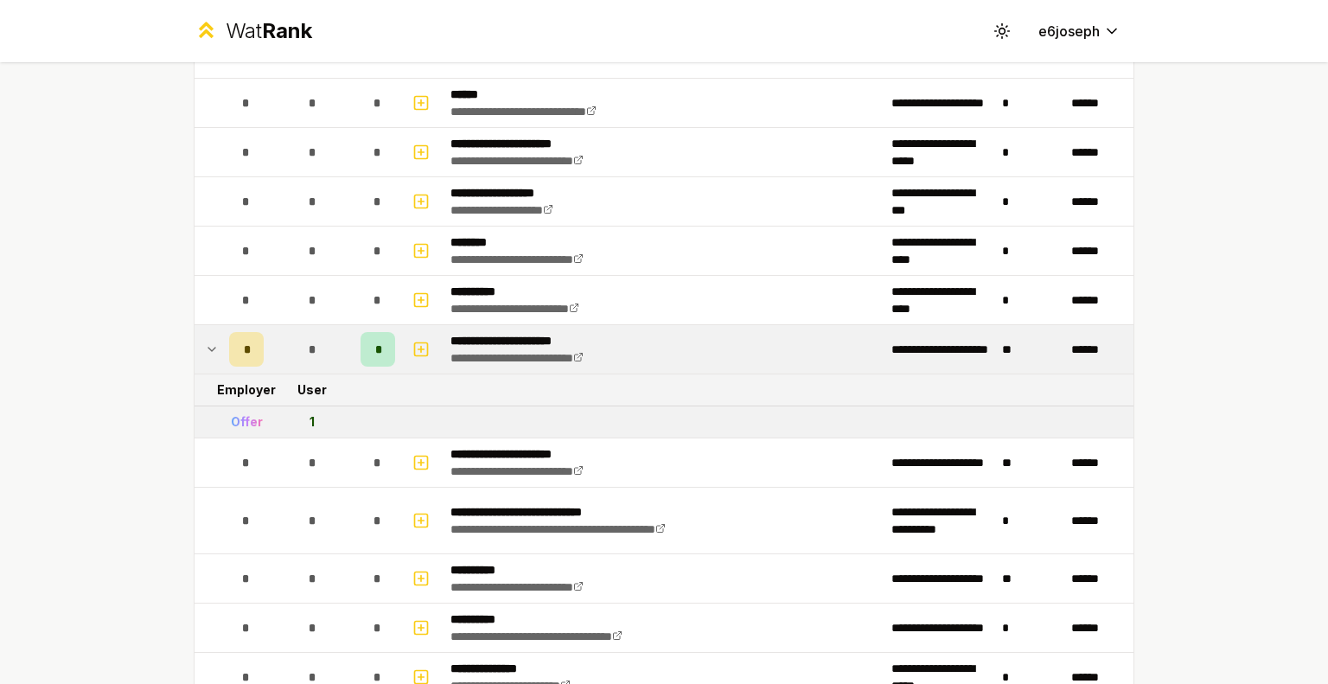
click at [310, 347] on div "*" at bounding box center [312, 349] width 35 height 35
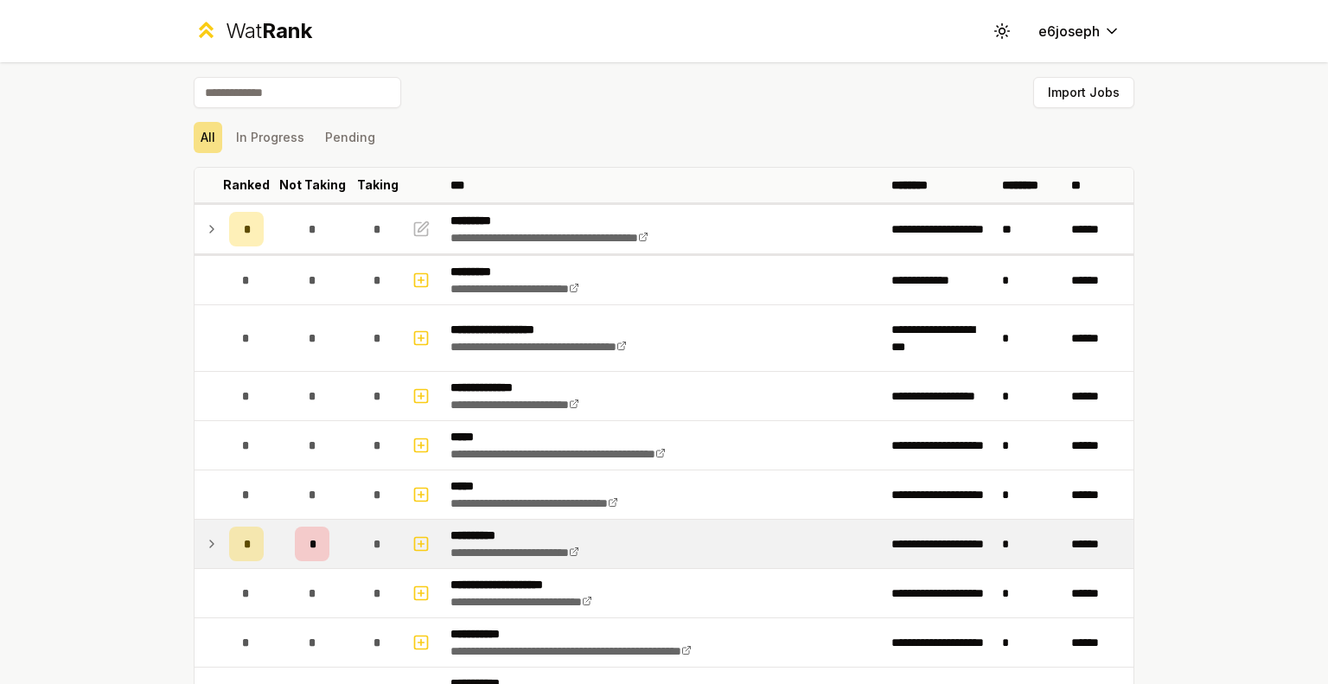
scroll to position [0, 0]
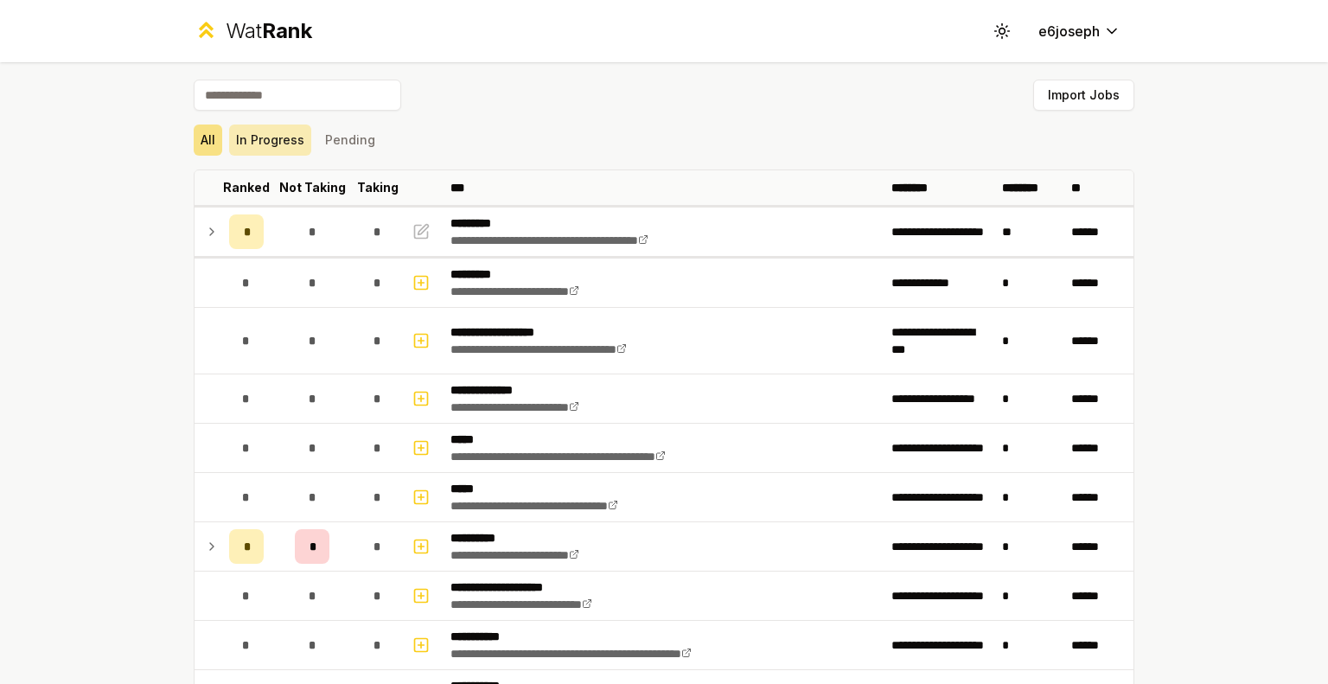
click at [283, 125] on button "In Progress" at bounding box center [270, 140] width 82 height 31
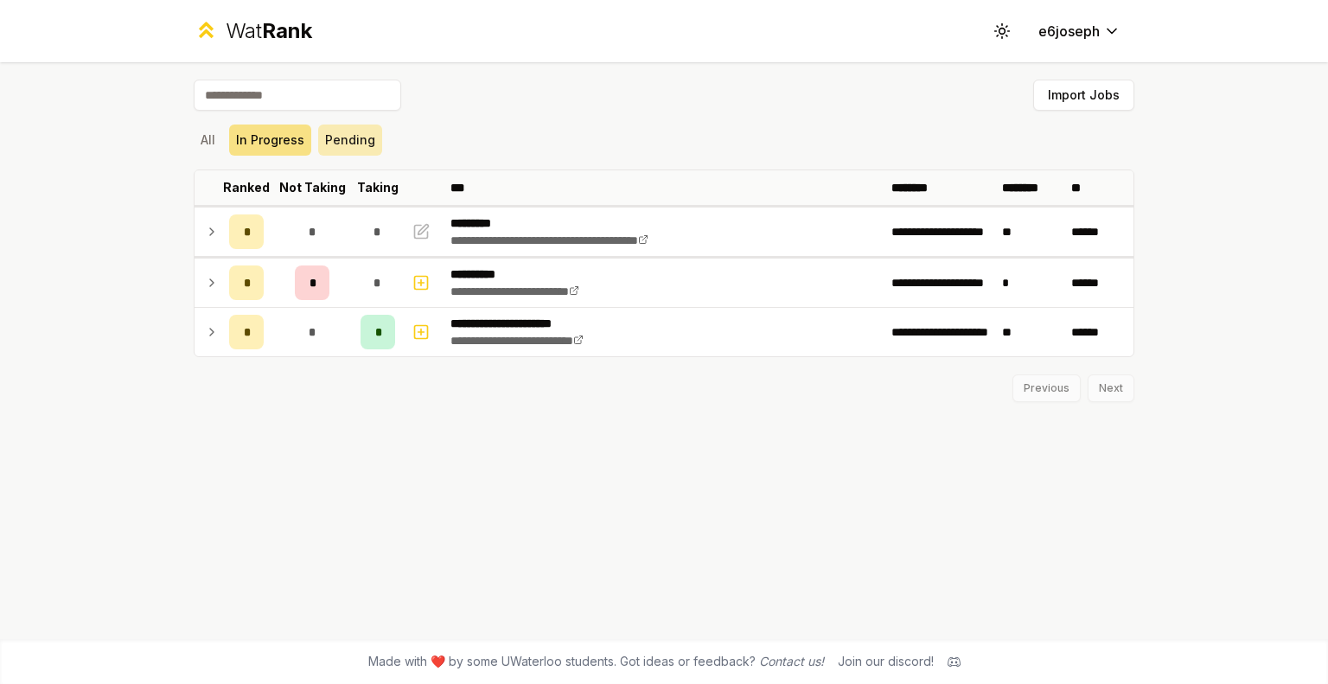
click at [352, 150] on button "Pending" at bounding box center [350, 140] width 64 height 31
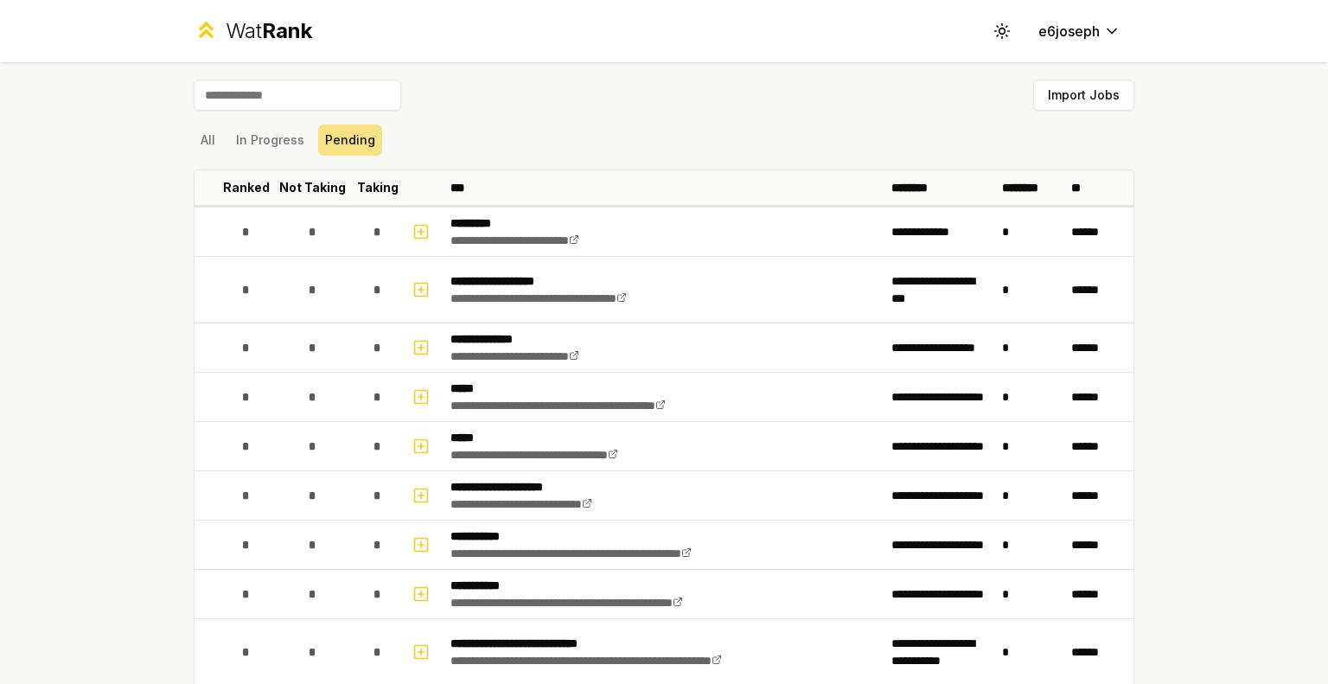
click at [218, 141] on div "All In Progress Pending" at bounding box center [664, 140] width 941 height 31
click at [229, 136] on button "In Progress" at bounding box center [270, 140] width 82 height 31
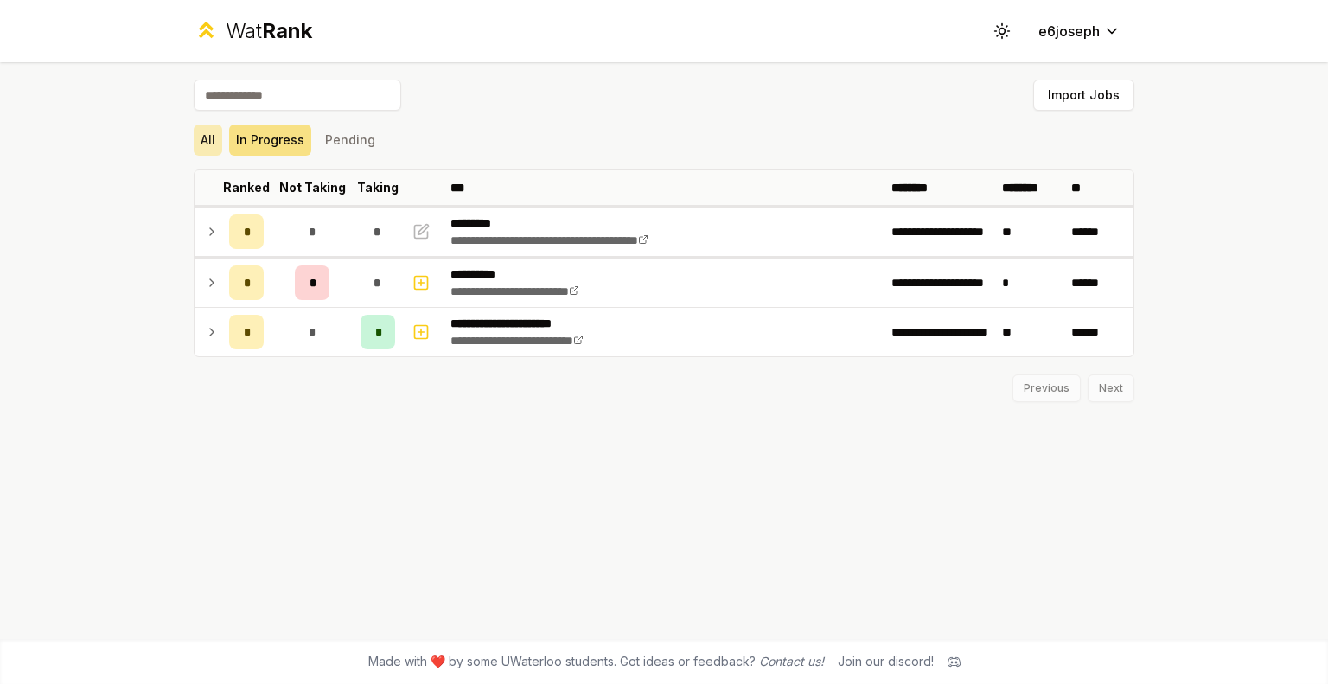
click at [199, 133] on button "All" at bounding box center [208, 140] width 29 height 31
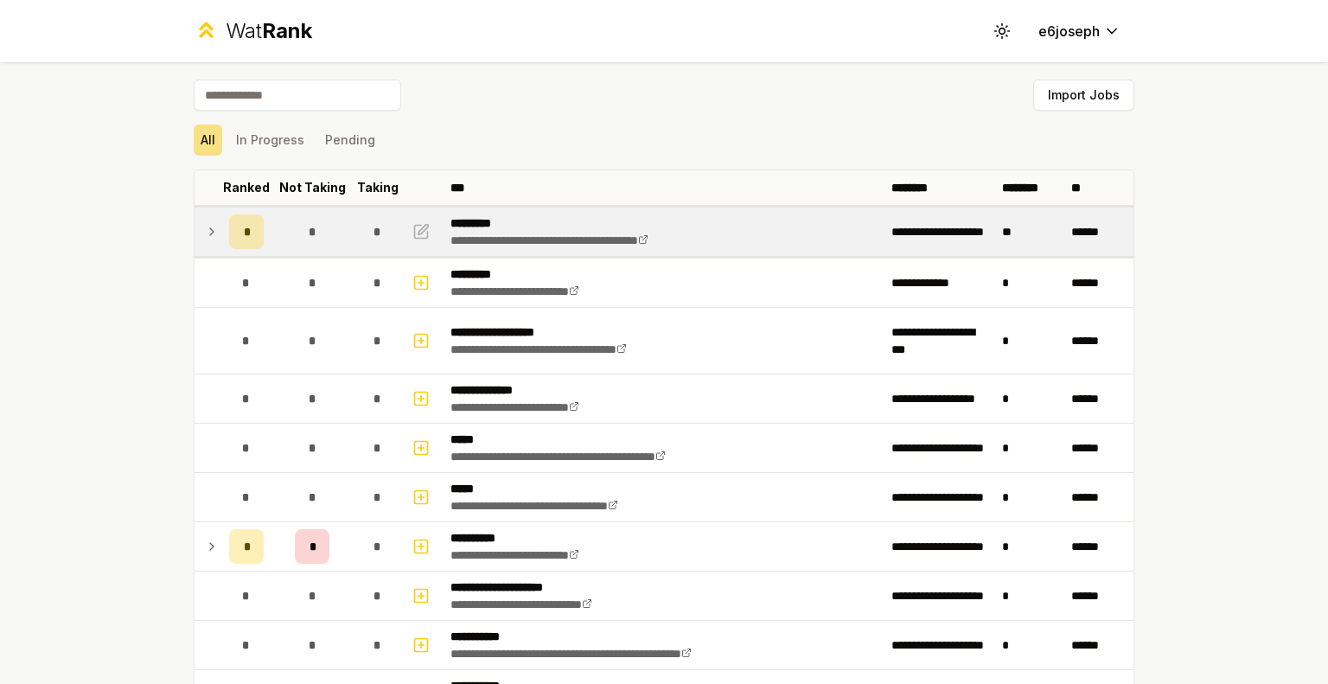
click at [208, 215] on td at bounding box center [209, 232] width 28 height 48
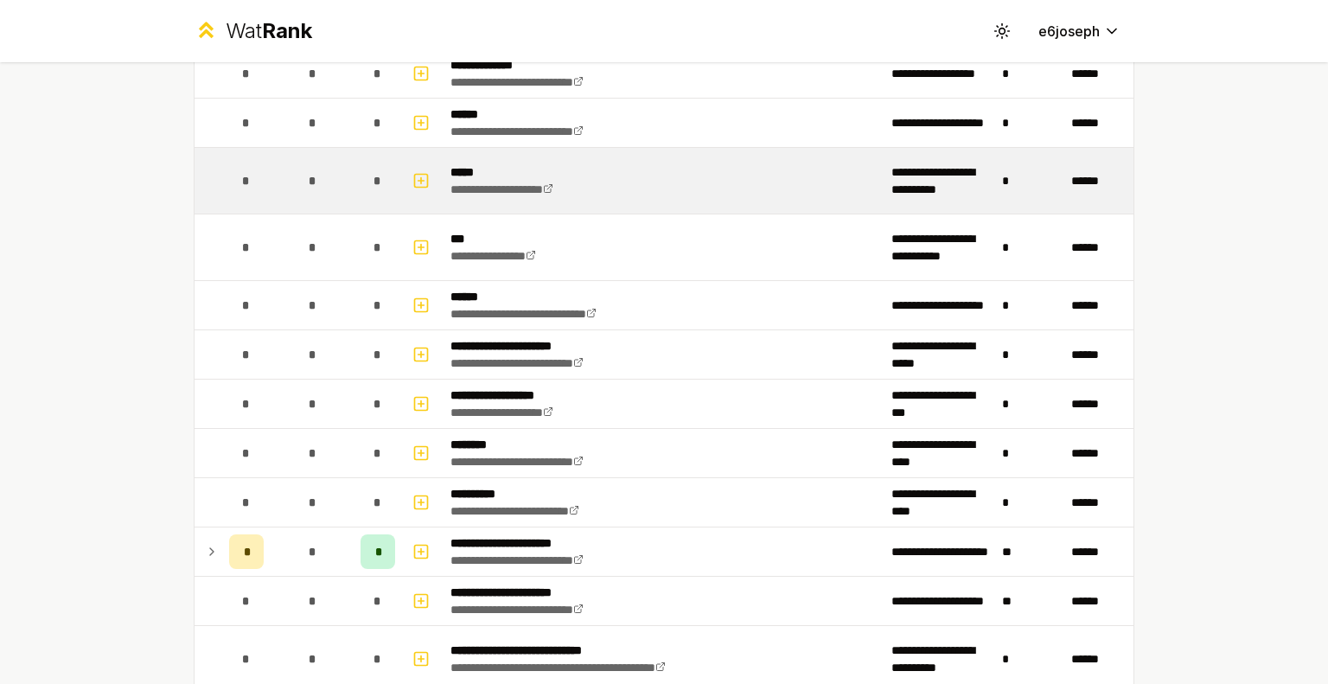
scroll to position [897, 0]
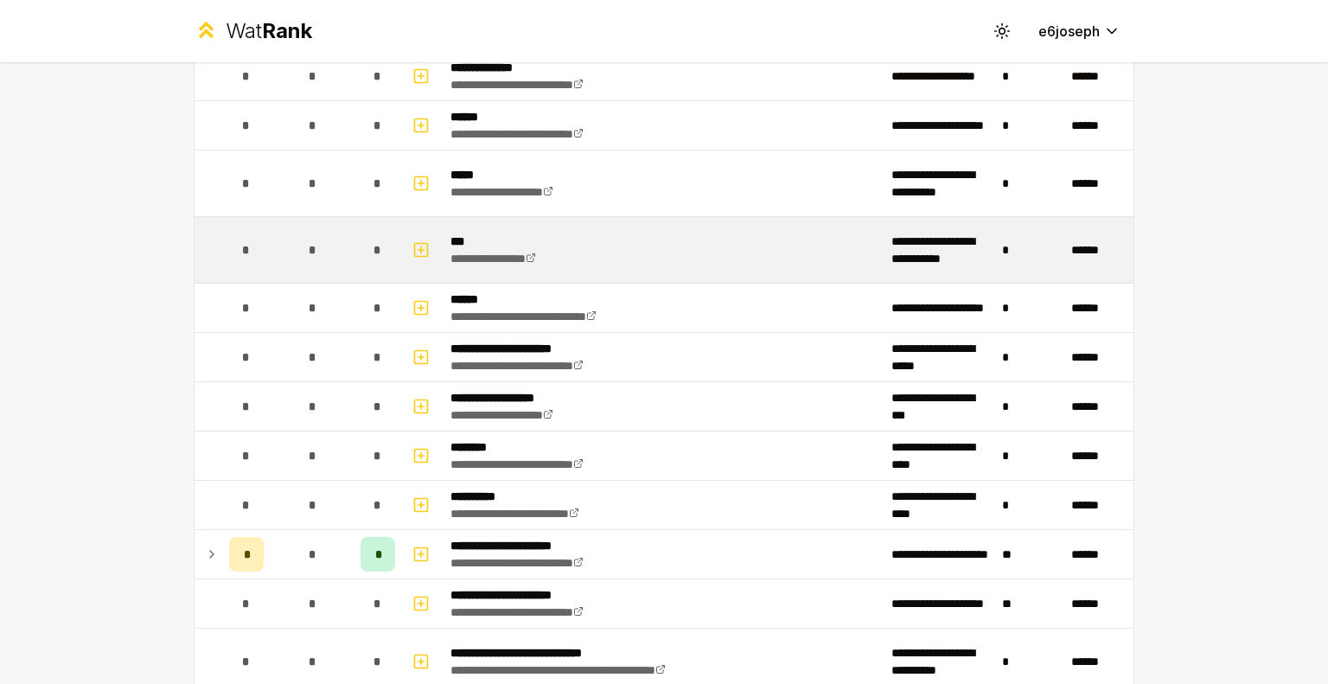
click at [664, 242] on td "**********" at bounding box center [664, 250] width 441 height 66
click at [415, 249] on icon "button" at bounding box center [420, 250] width 17 height 21
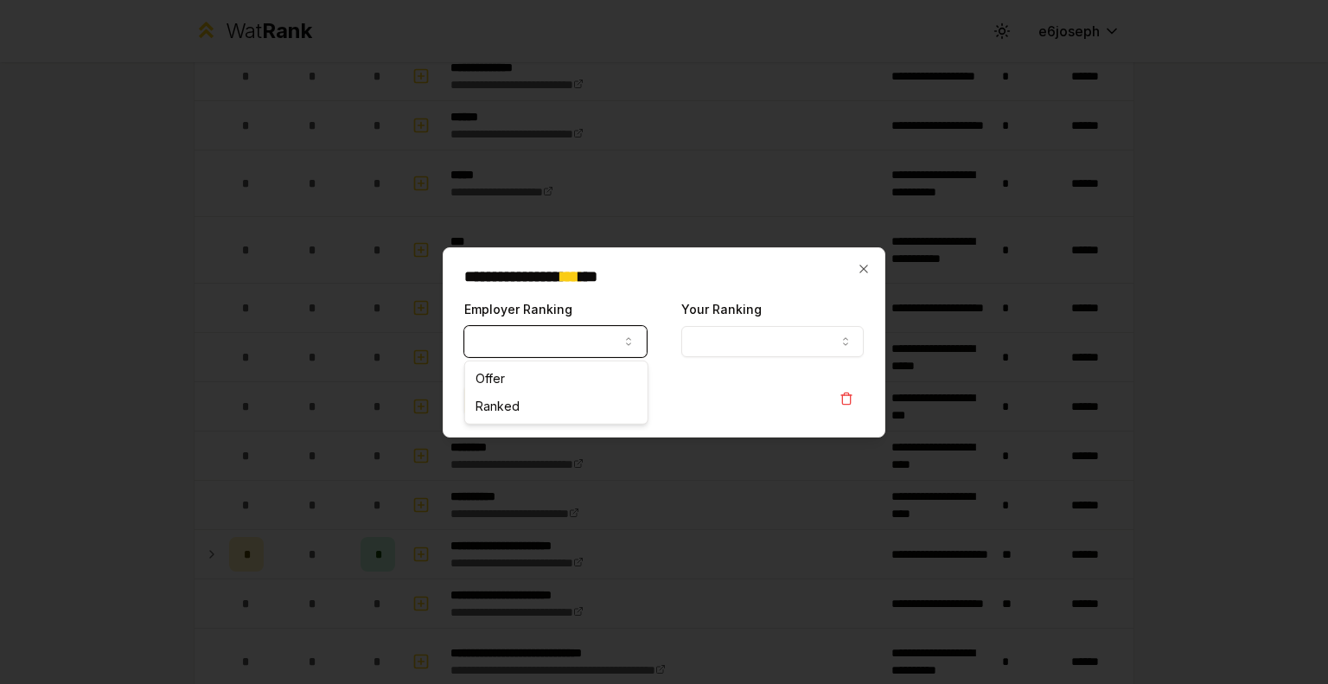
click at [616, 333] on button "Employer Ranking" at bounding box center [555, 341] width 182 height 31
select select
click at [733, 344] on button "Your Ranking" at bounding box center [772, 341] width 182 height 31
click at [579, 337] on button "Employer Ranking" at bounding box center [555, 341] width 182 height 31
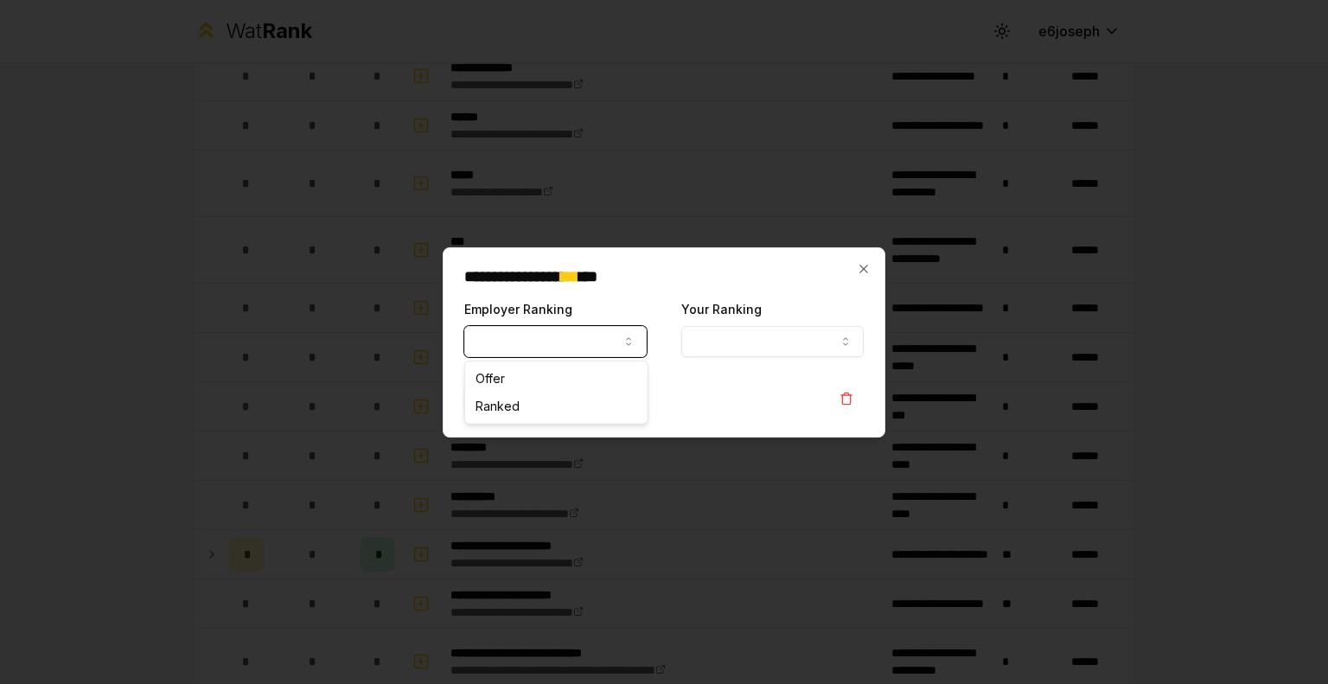
click at [579, 337] on button "Employer Ranking" at bounding box center [555, 341] width 182 height 31
click at [794, 392] on div "Contribute" at bounding box center [664, 400] width 400 height 31
click at [872, 263] on div "**********" at bounding box center [664, 342] width 443 height 190
click at [864, 268] on icon "button" at bounding box center [864, 269] width 8 height 8
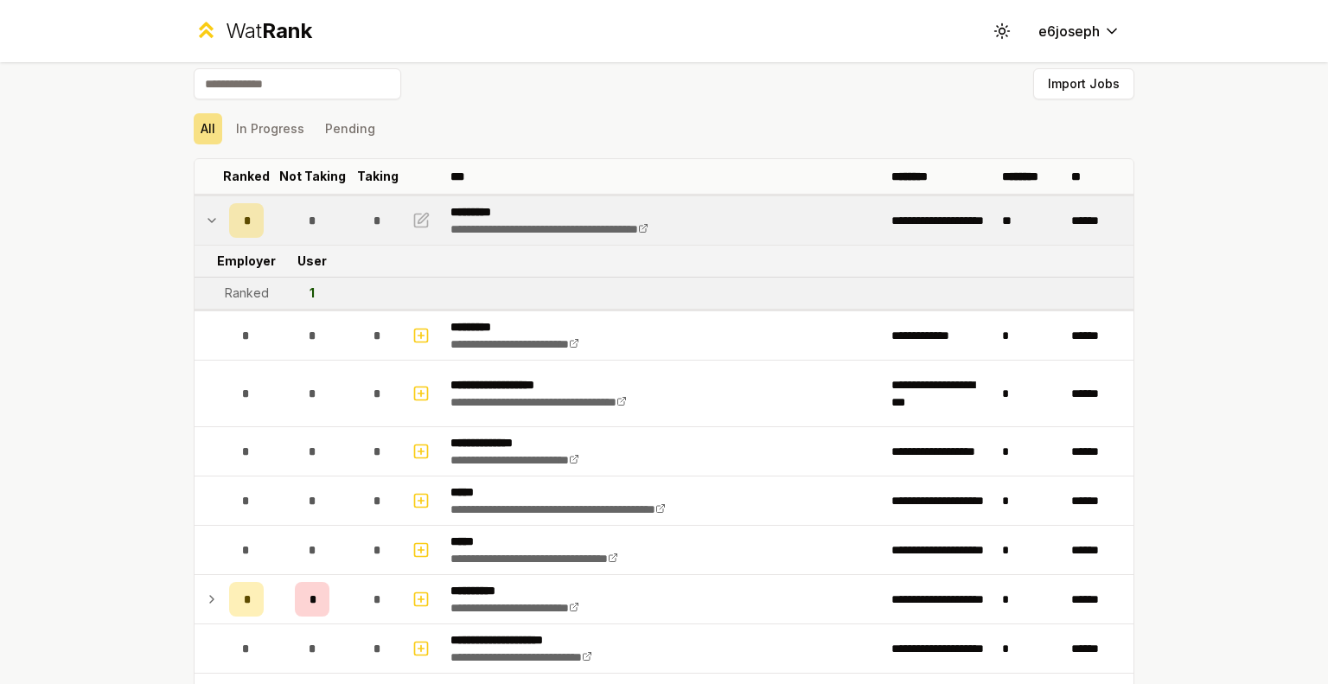
scroll to position [0, 0]
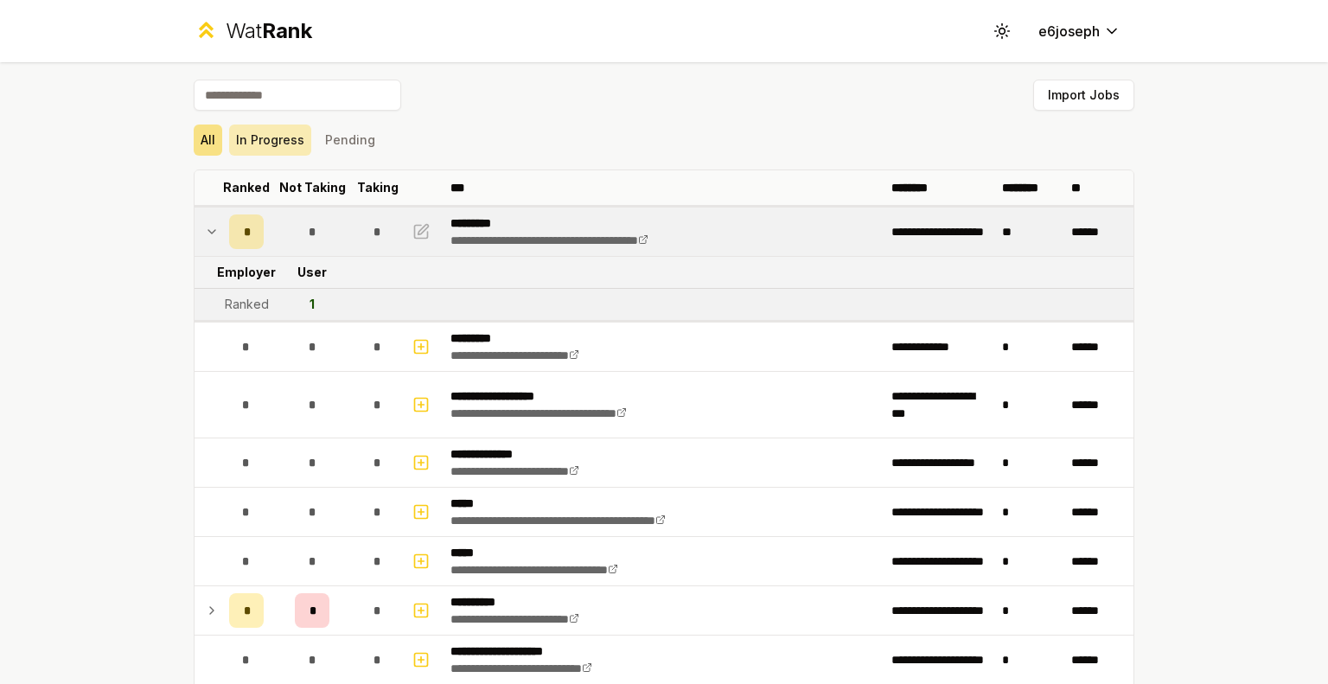
click at [248, 140] on button "In Progress" at bounding box center [270, 140] width 82 height 31
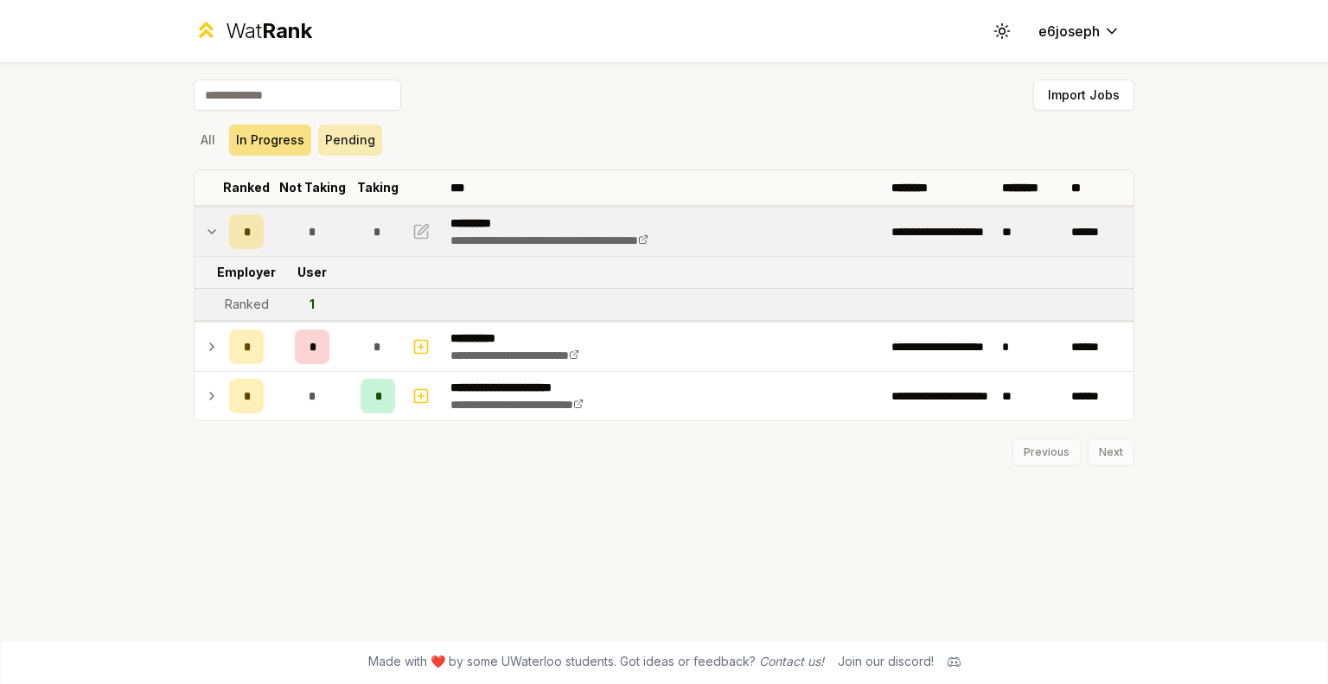
click at [363, 137] on button "Pending" at bounding box center [350, 140] width 64 height 31
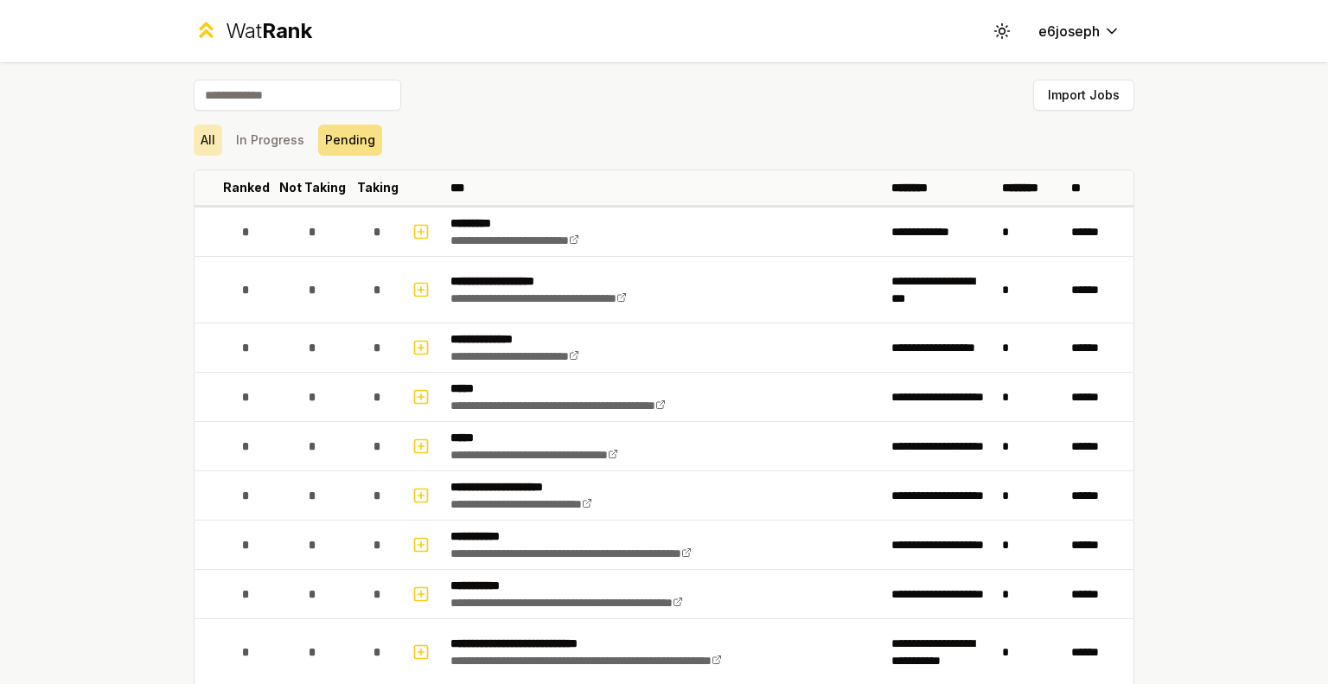
click at [199, 140] on button "All" at bounding box center [208, 140] width 29 height 31
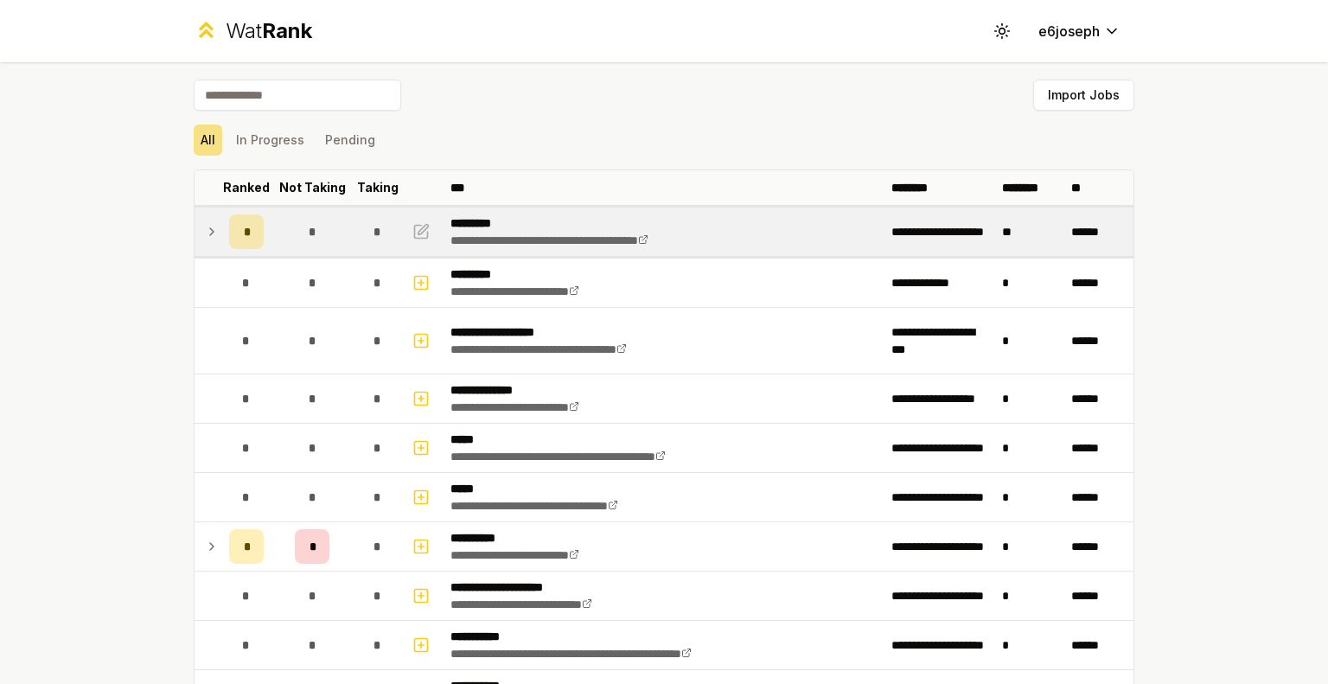
click at [200, 245] on td at bounding box center [209, 232] width 28 height 48
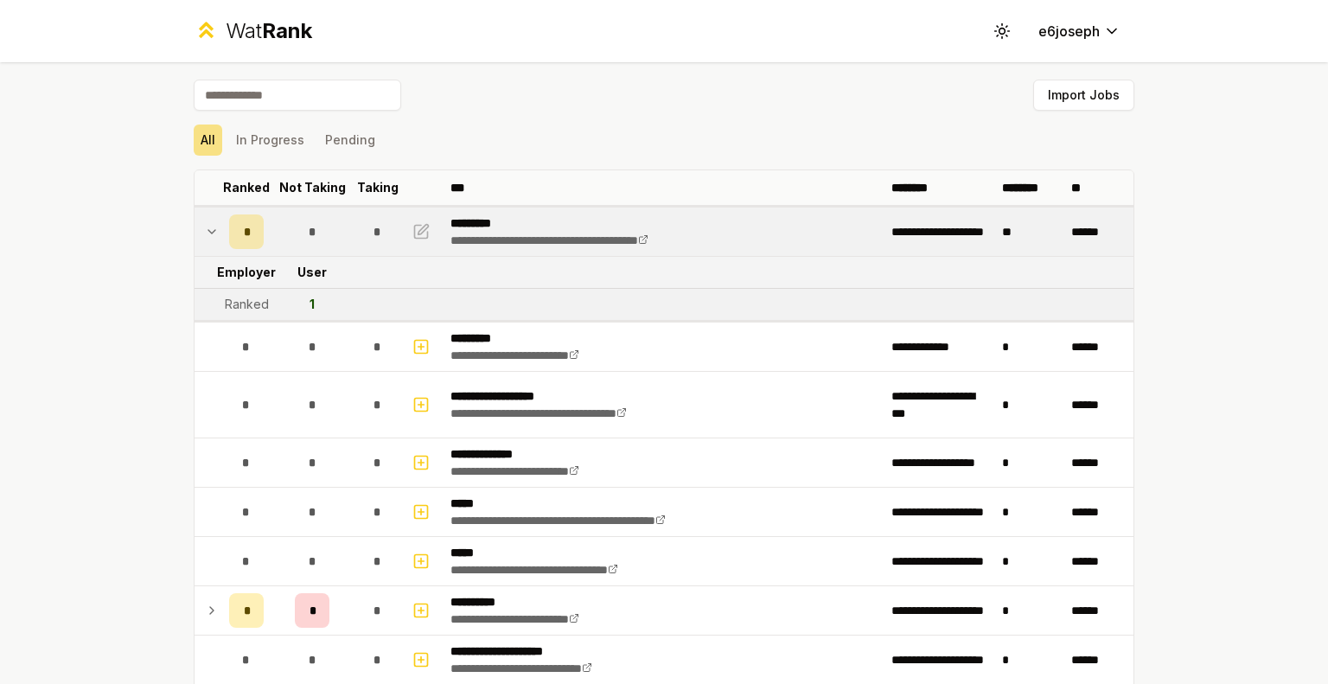
click at [200, 245] on td at bounding box center [209, 232] width 28 height 48
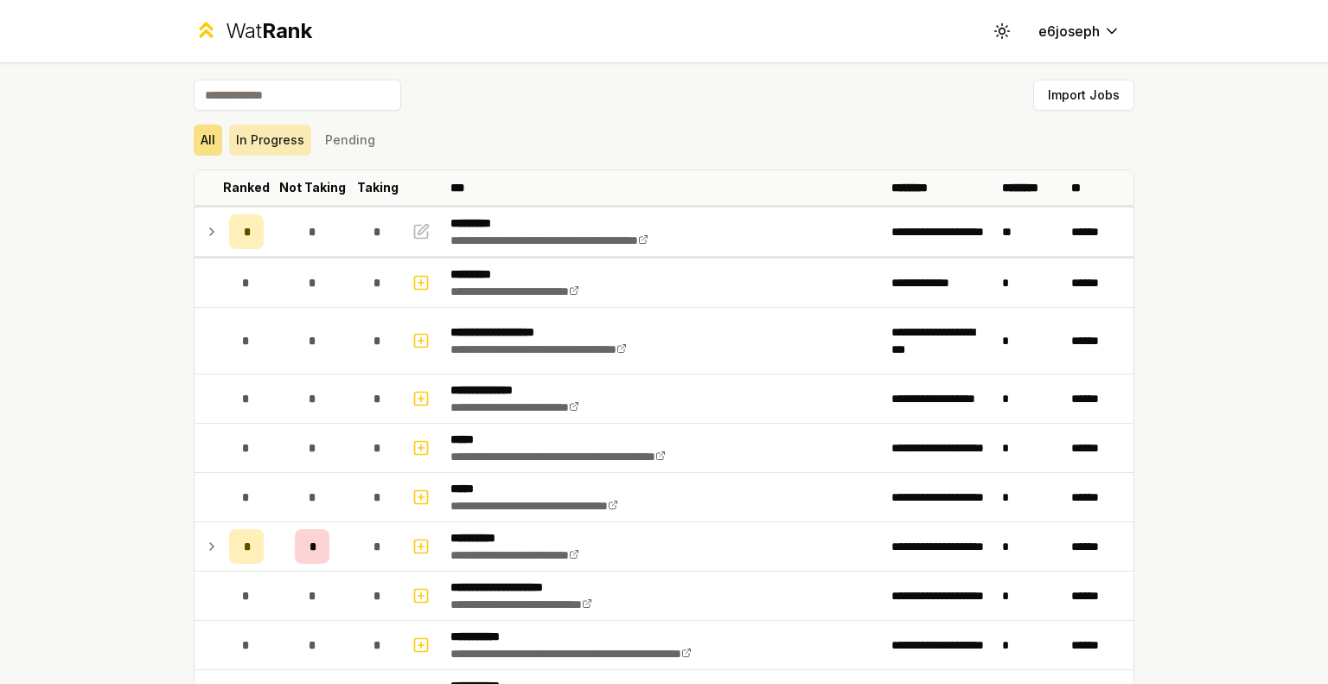
click at [281, 141] on button "In Progress" at bounding box center [270, 140] width 82 height 31
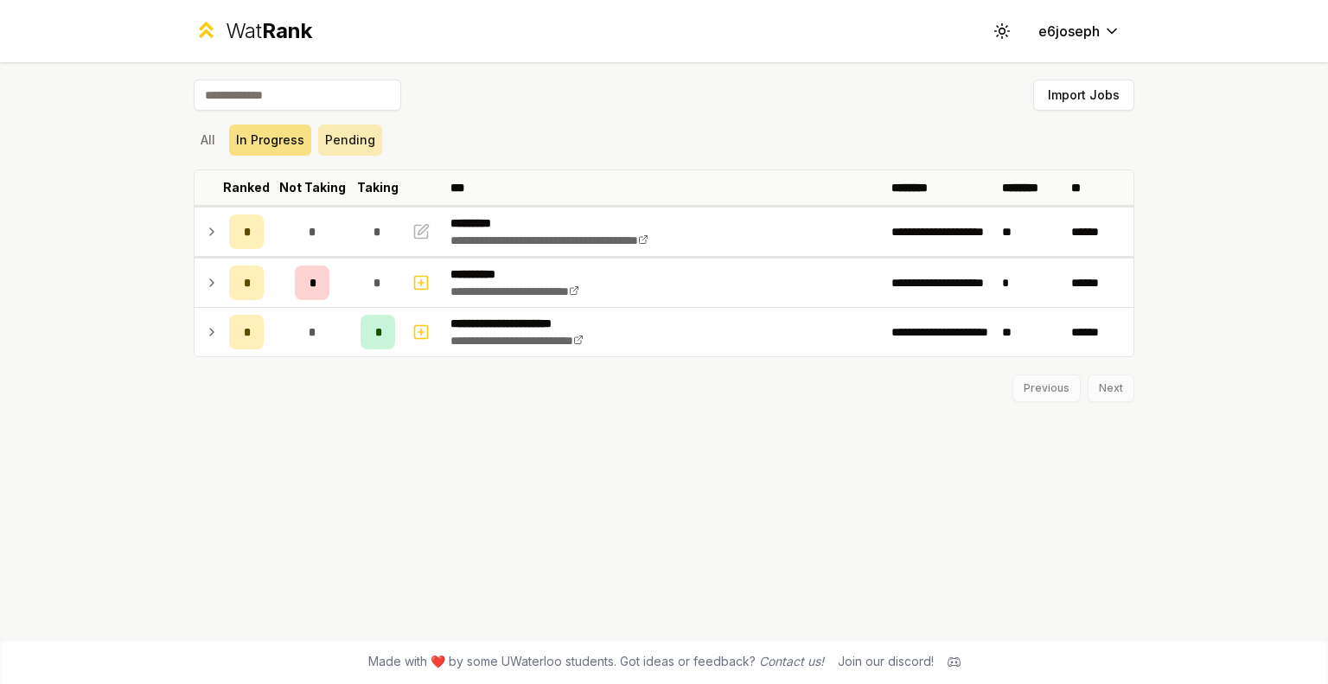
click at [329, 139] on button "Pending" at bounding box center [350, 140] width 64 height 31
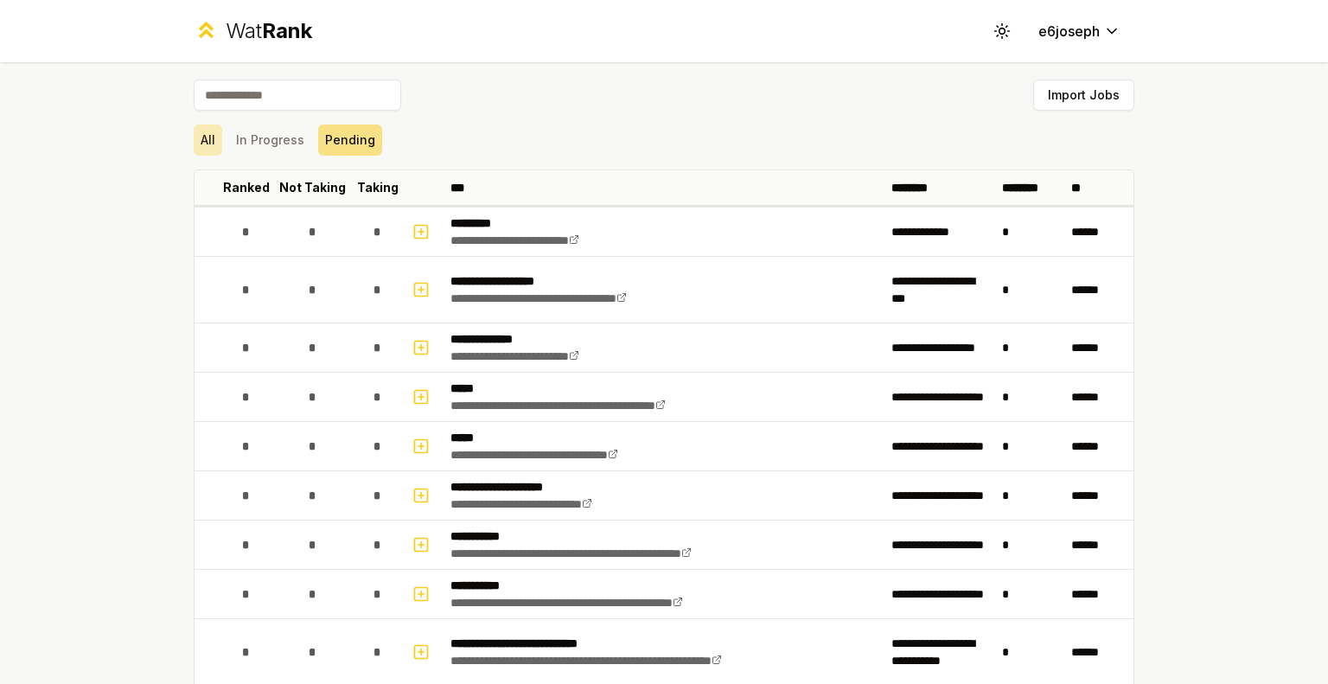
click at [201, 141] on button "All" at bounding box center [208, 140] width 29 height 31
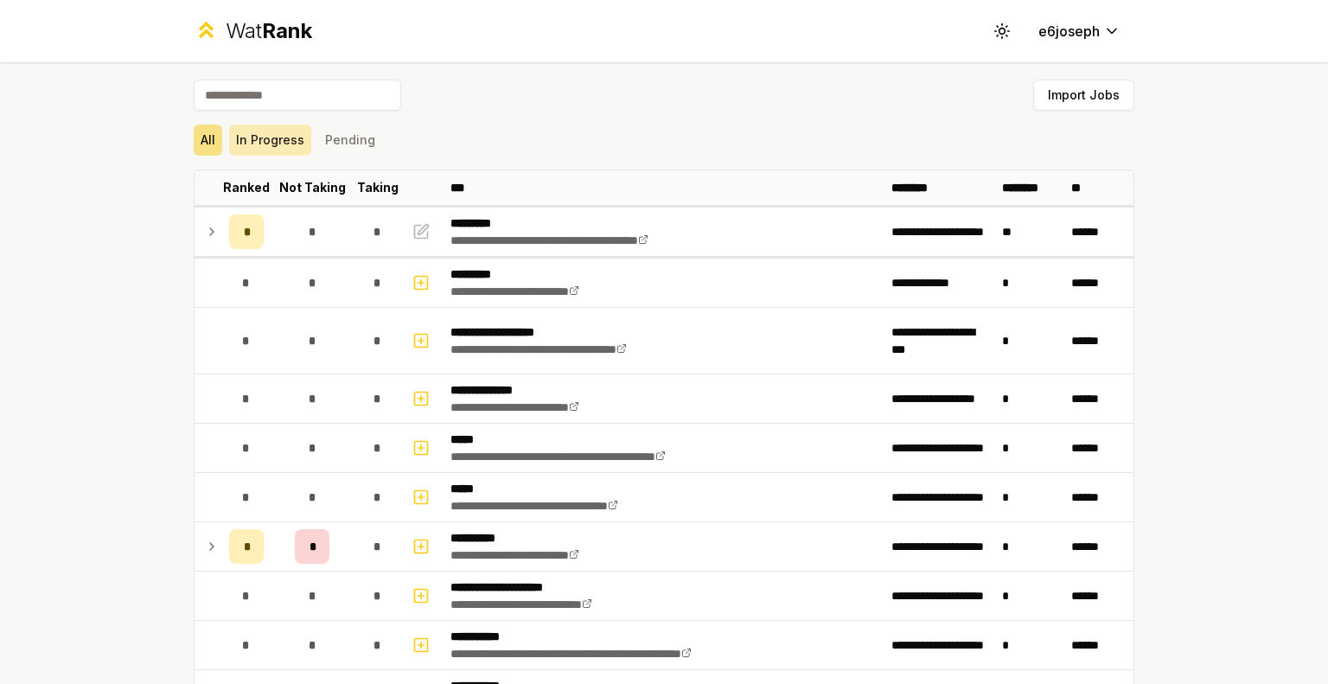
click at [265, 144] on button "In Progress" at bounding box center [270, 140] width 82 height 31
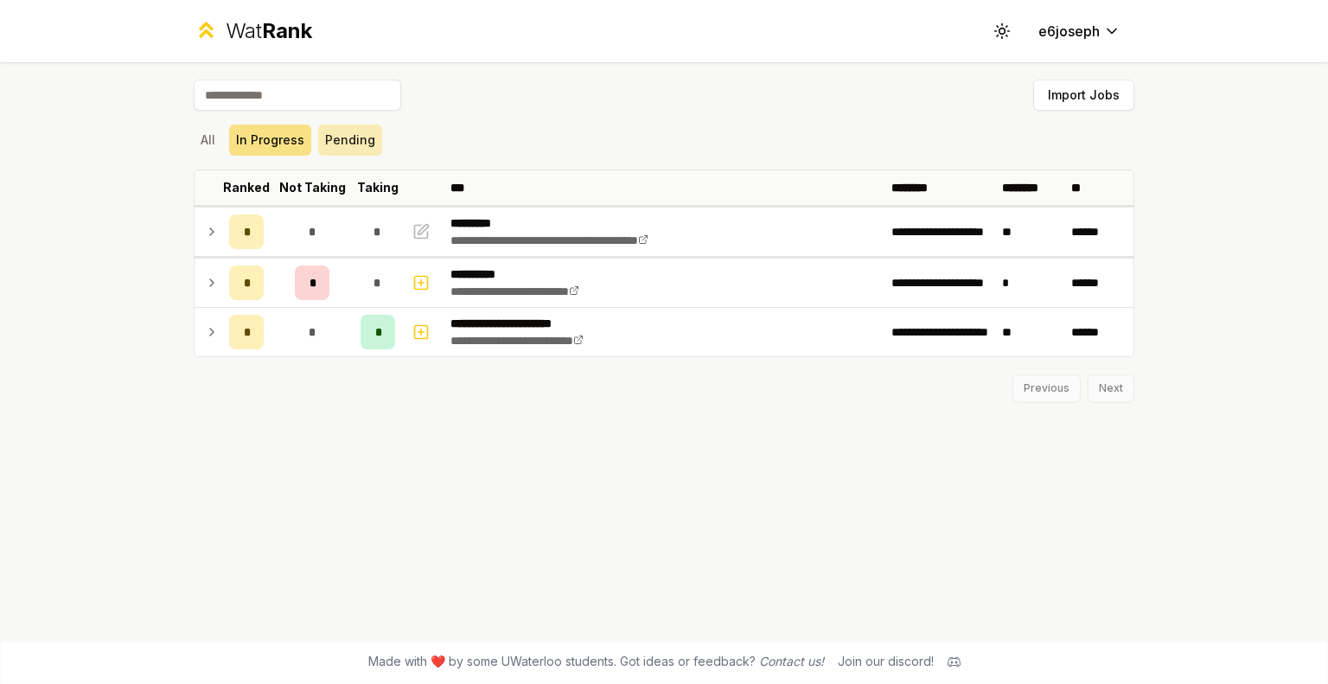
click at [334, 144] on button "Pending" at bounding box center [350, 140] width 64 height 31
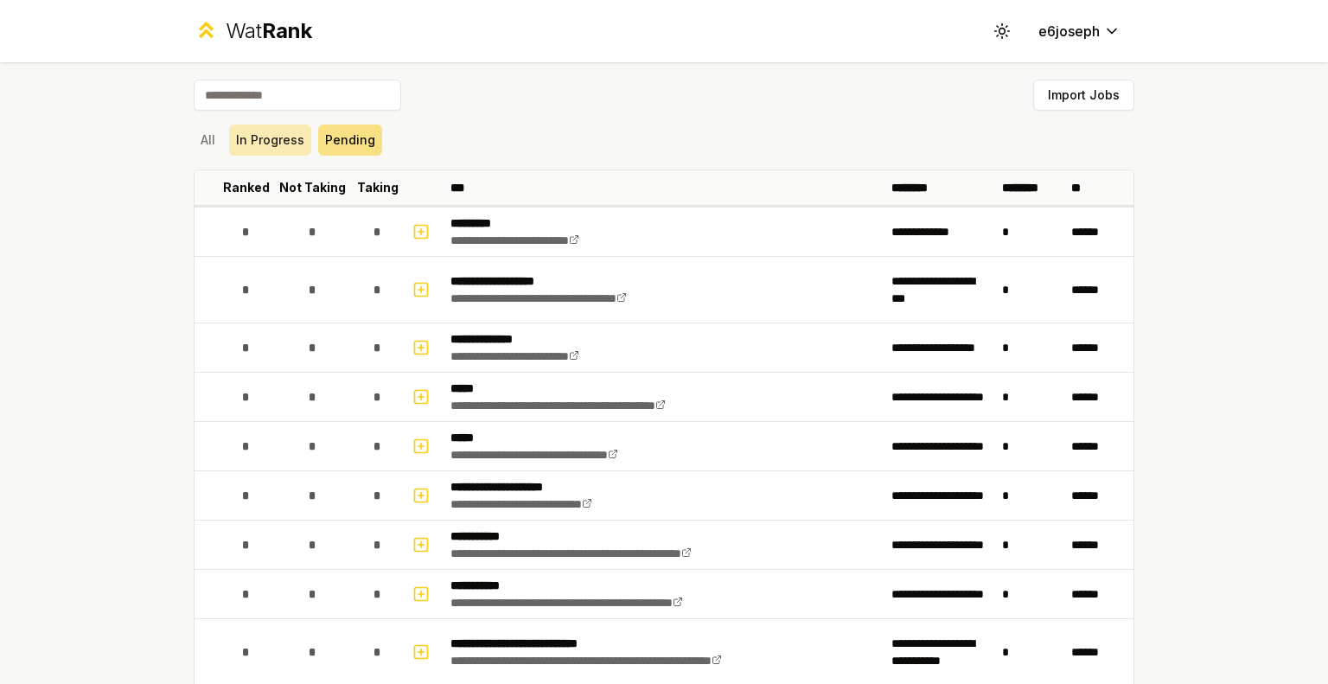
click at [240, 149] on button "In Progress" at bounding box center [270, 140] width 82 height 31
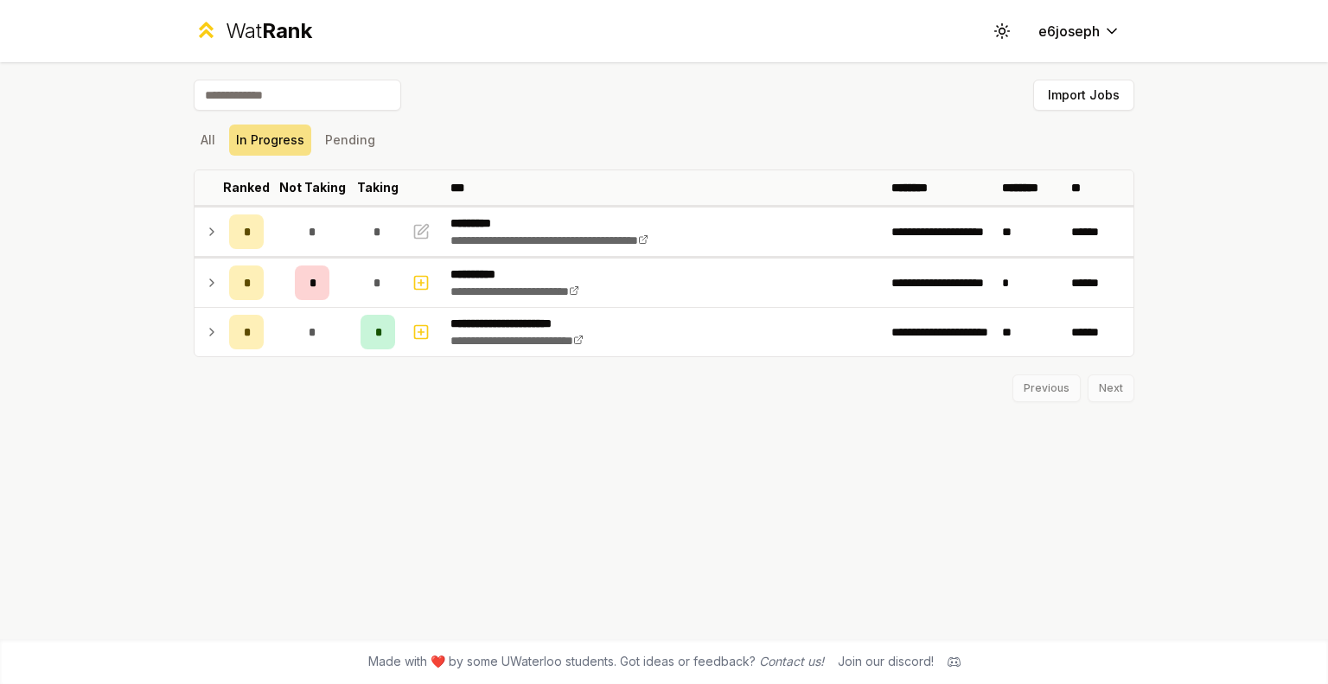
click at [176, 151] on div "**********" at bounding box center [664, 350] width 996 height 577
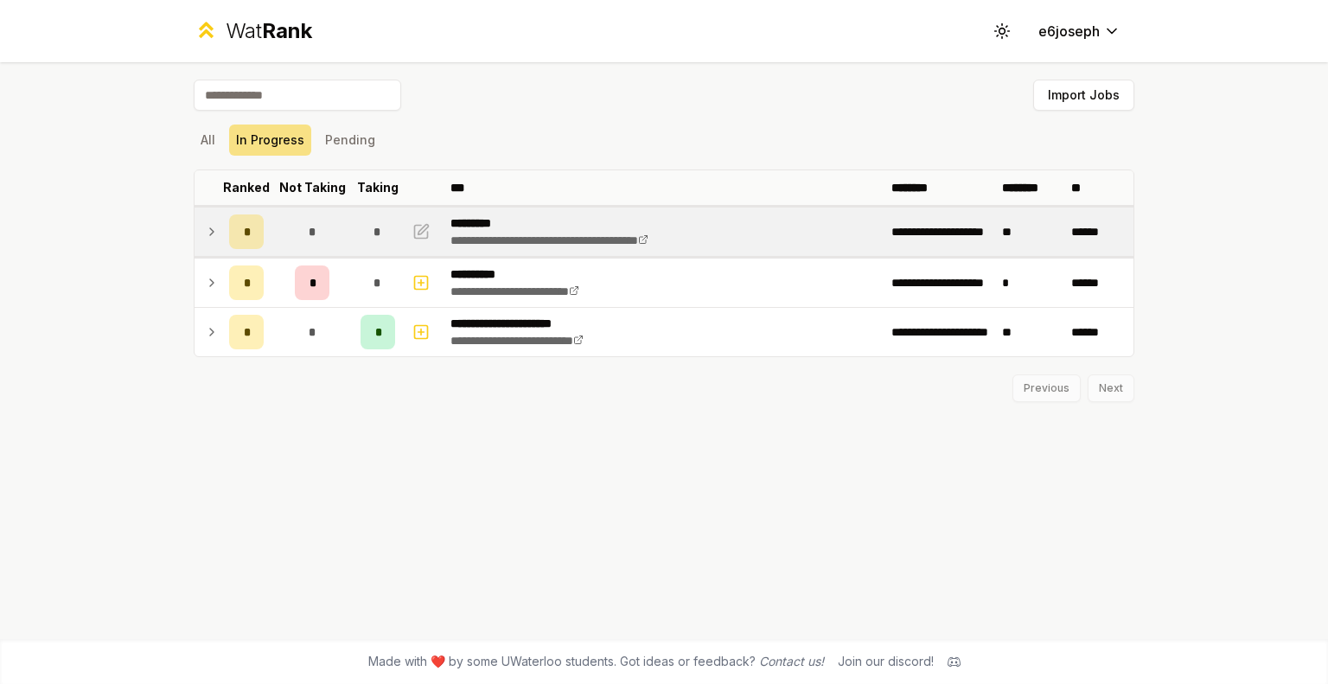
click at [219, 238] on td at bounding box center [209, 232] width 28 height 48
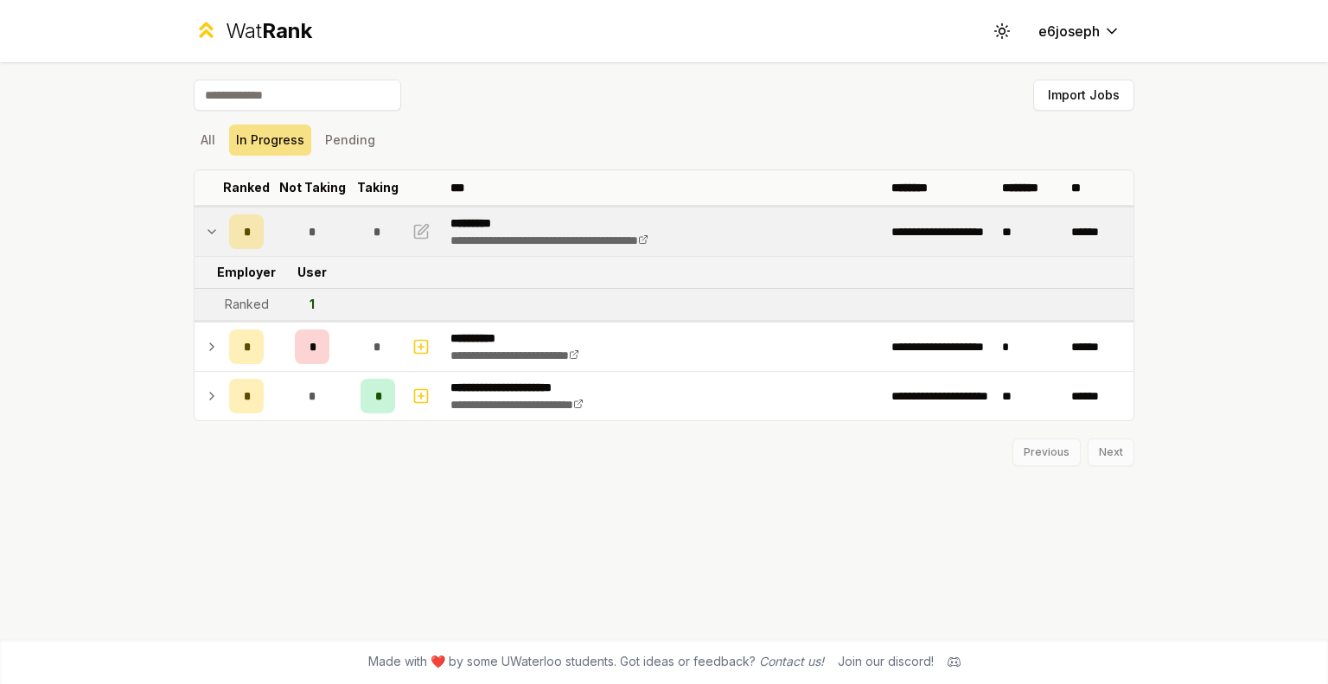
click at [222, 240] on td "*" at bounding box center [246, 232] width 48 height 48
